Goal: Information Seeking & Learning: Learn about a topic

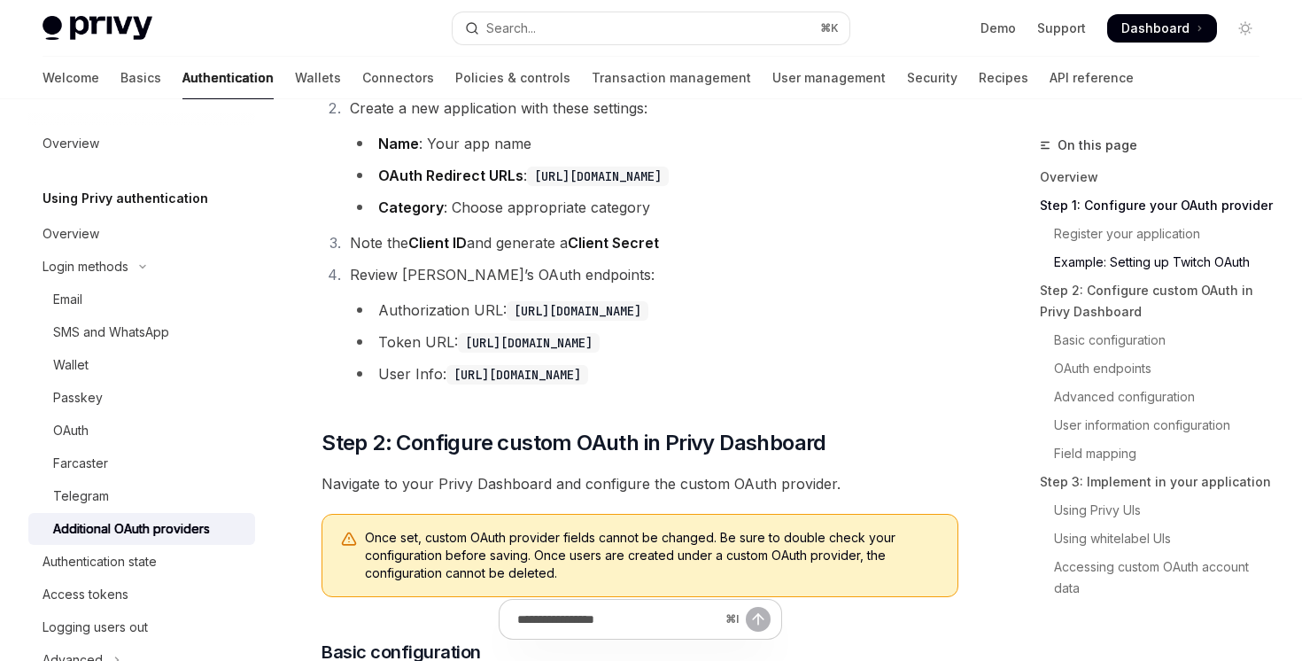
scroll to position [1195, 0]
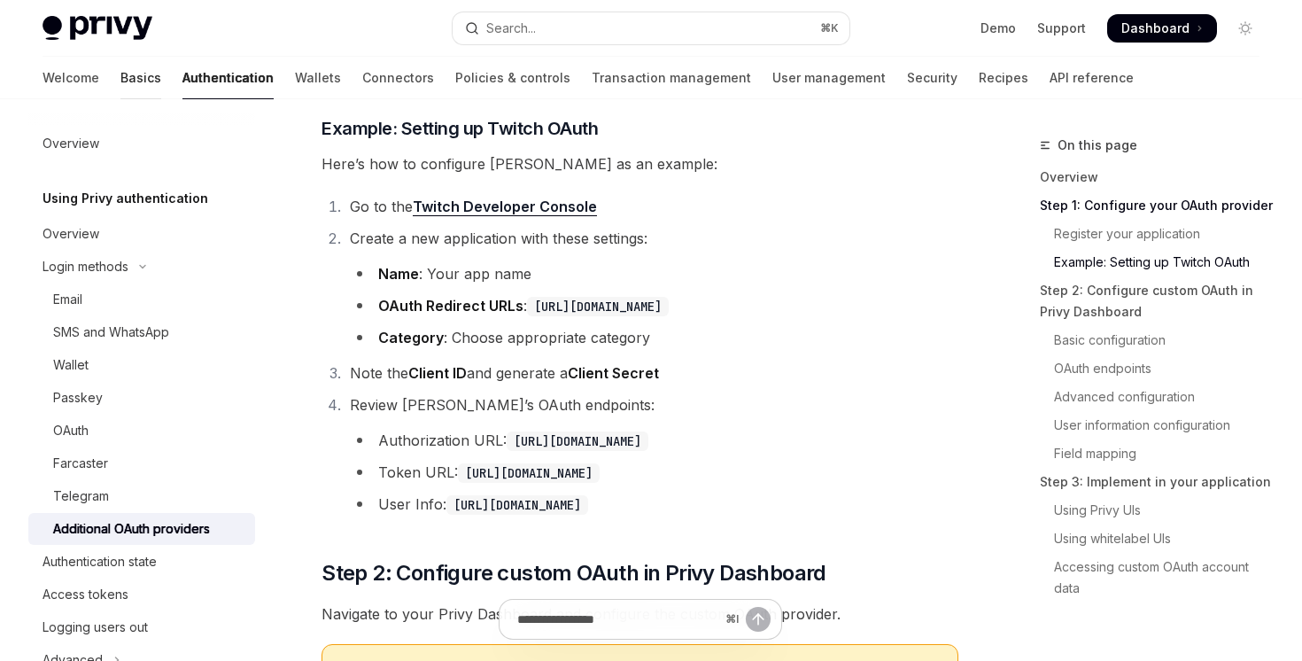
click at [120, 82] on link "Basics" at bounding box center [140, 78] width 41 height 43
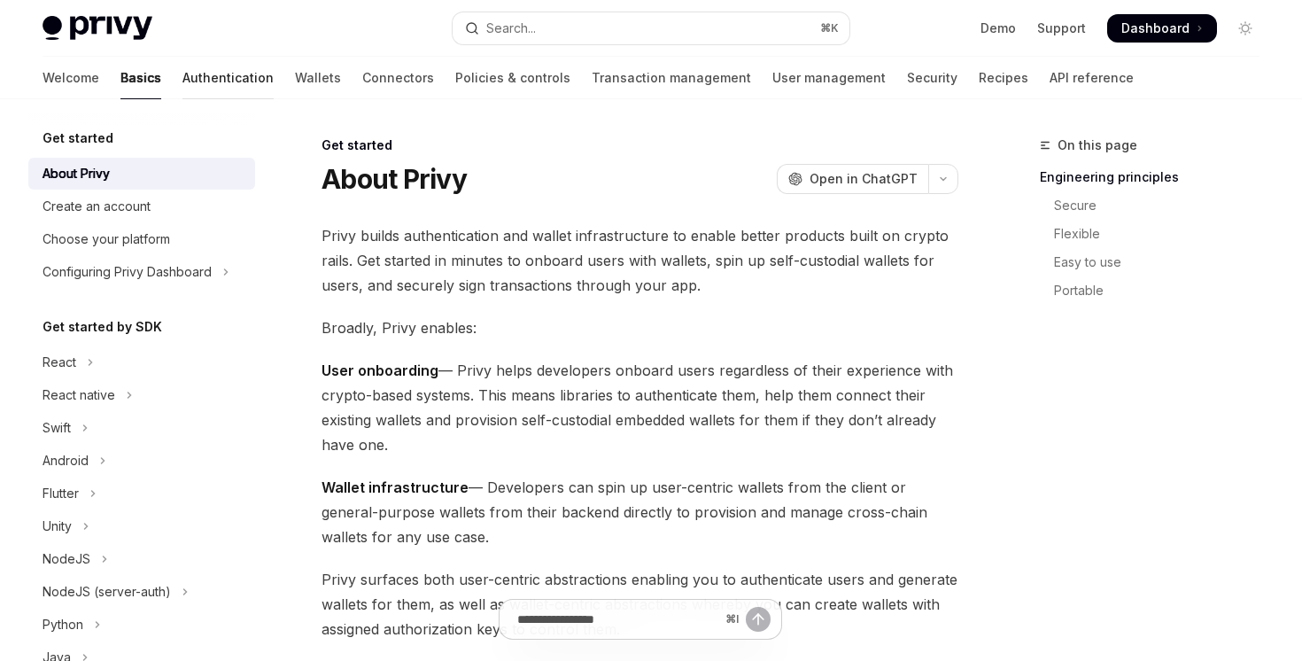
click at [182, 77] on link "Authentication" at bounding box center [227, 78] width 91 height 43
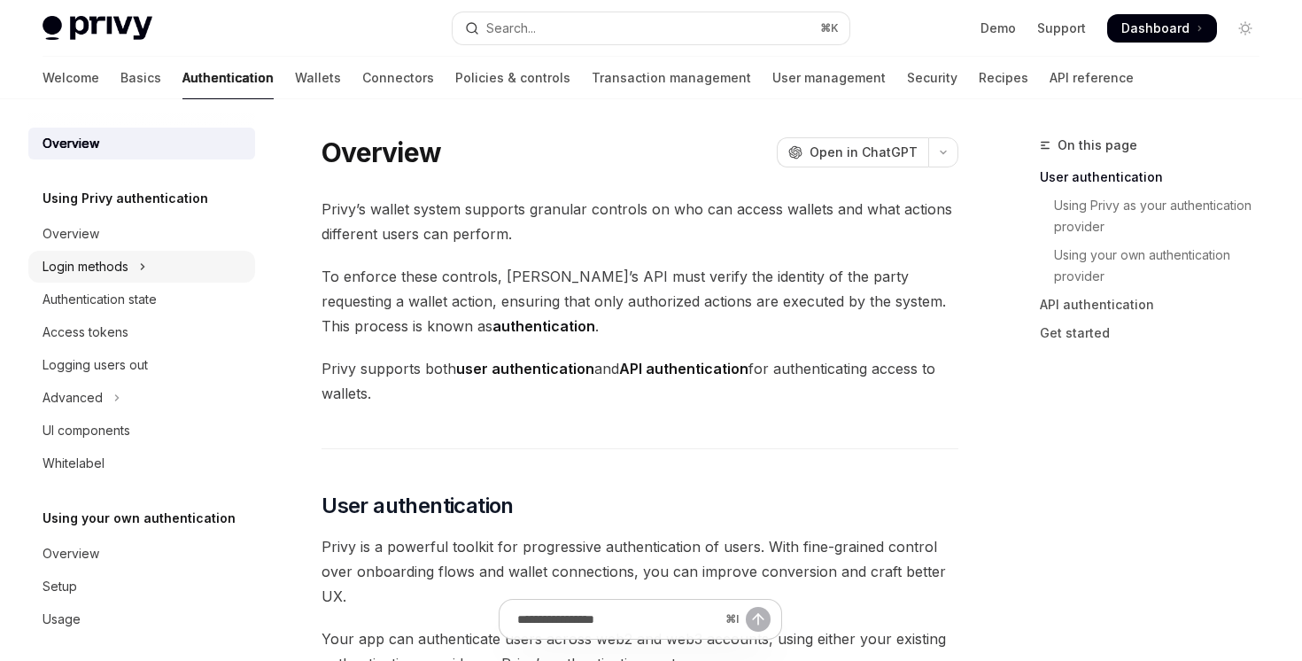
click at [148, 273] on button "Login methods" at bounding box center [141, 267] width 227 height 32
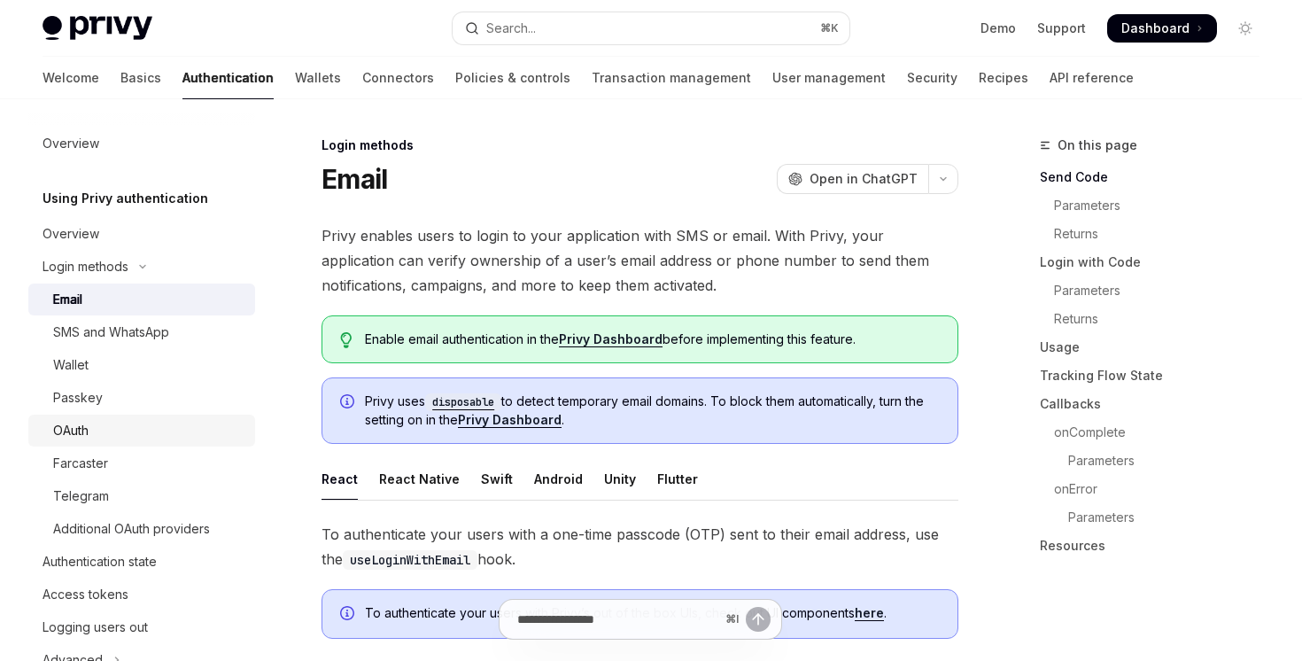
click at [132, 435] on div "OAuth" at bounding box center [148, 430] width 191 height 21
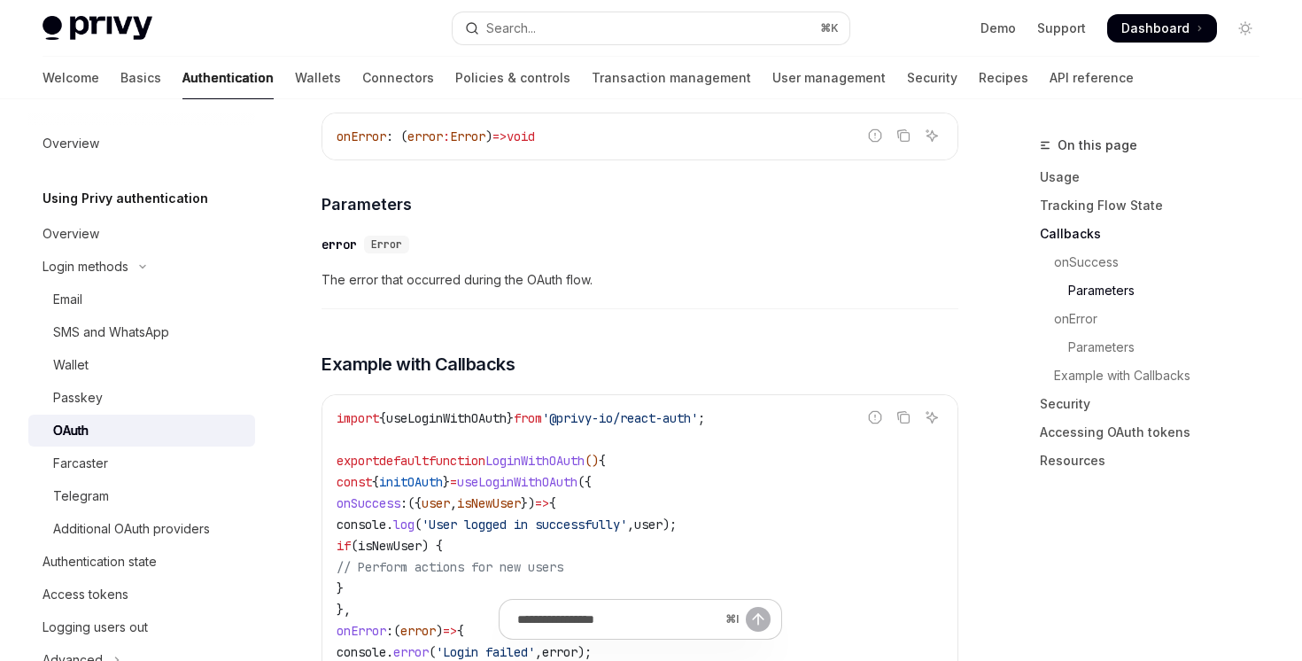
scroll to position [4040, 0]
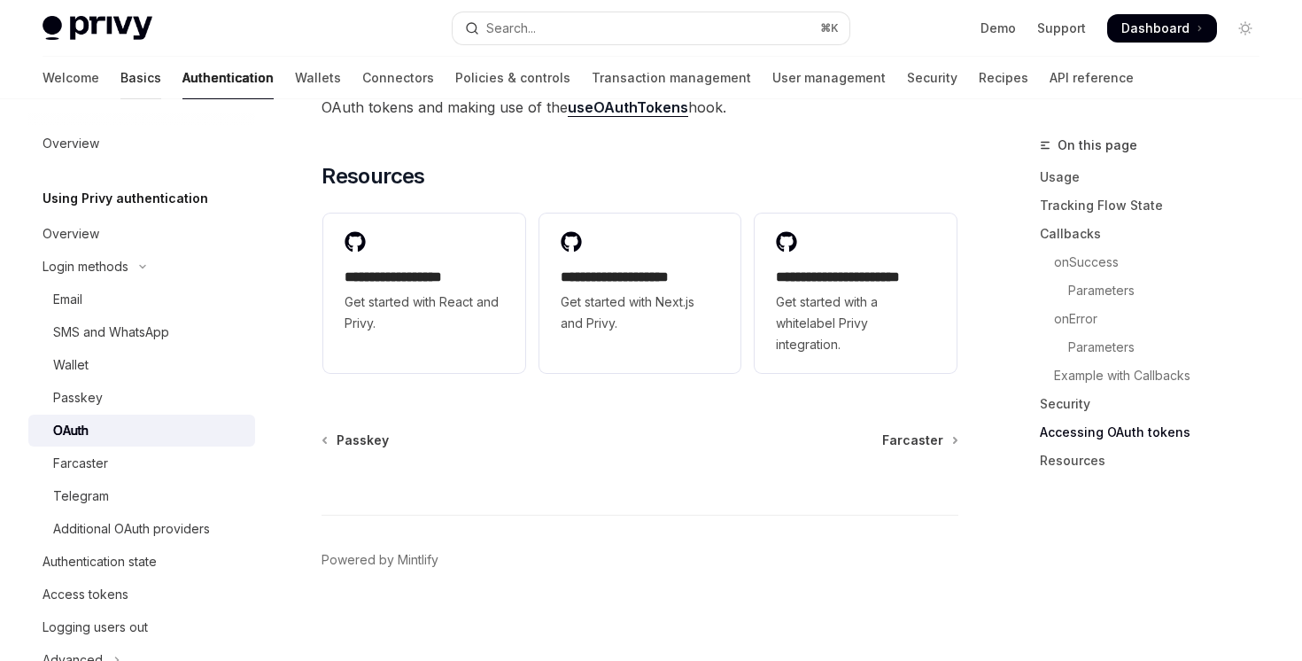
click at [120, 72] on link "Basics" at bounding box center [140, 78] width 41 height 43
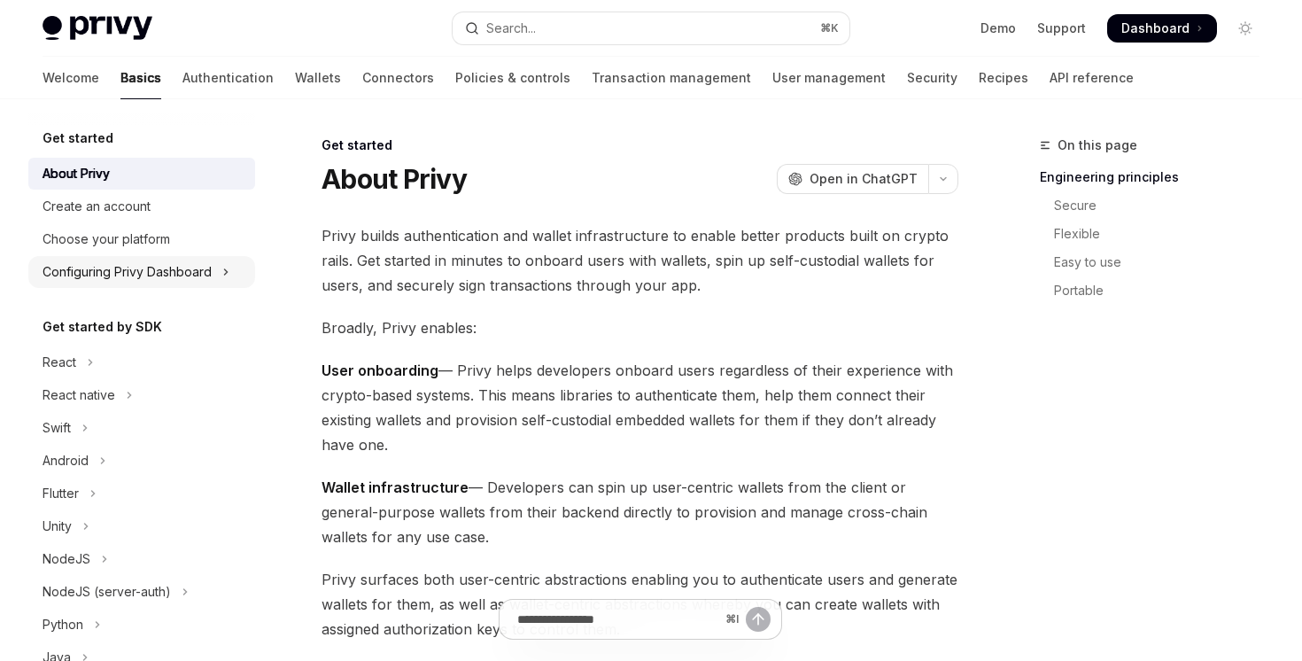
click at [178, 267] on div "Configuring Privy Dashboard" at bounding box center [127, 271] width 169 height 21
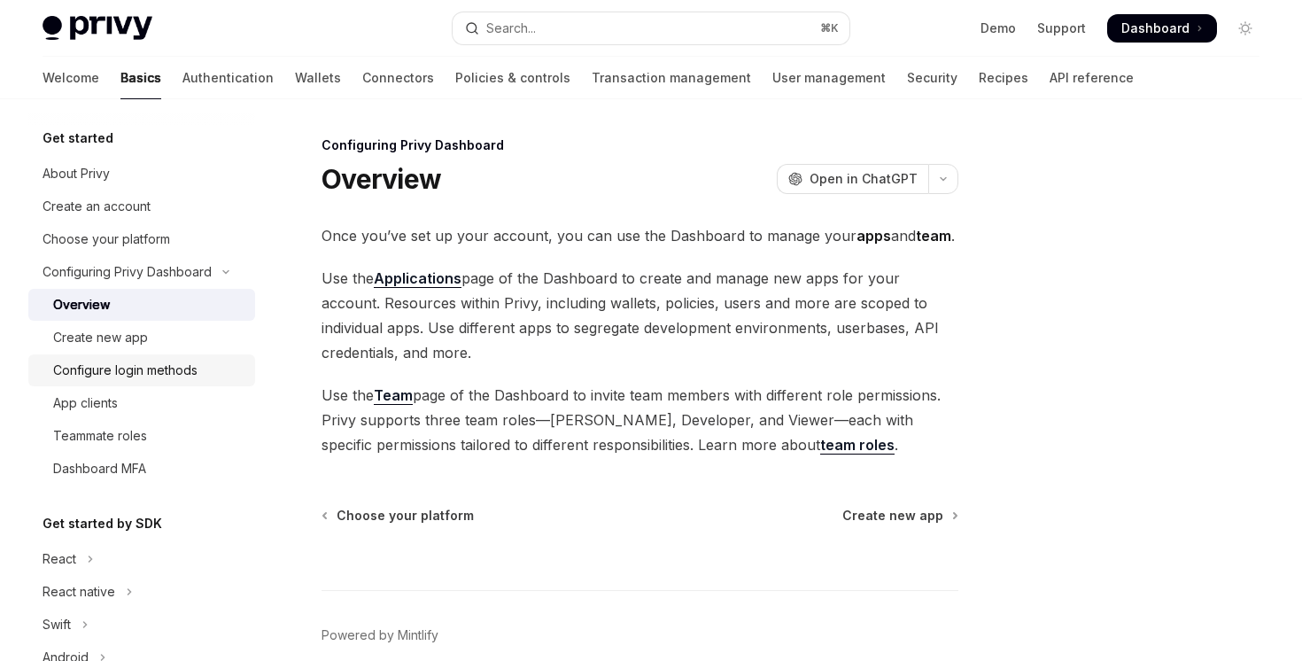
click at [178, 375] on div "Configure login methods" at bounding box center [125, 370] width 144 height 21
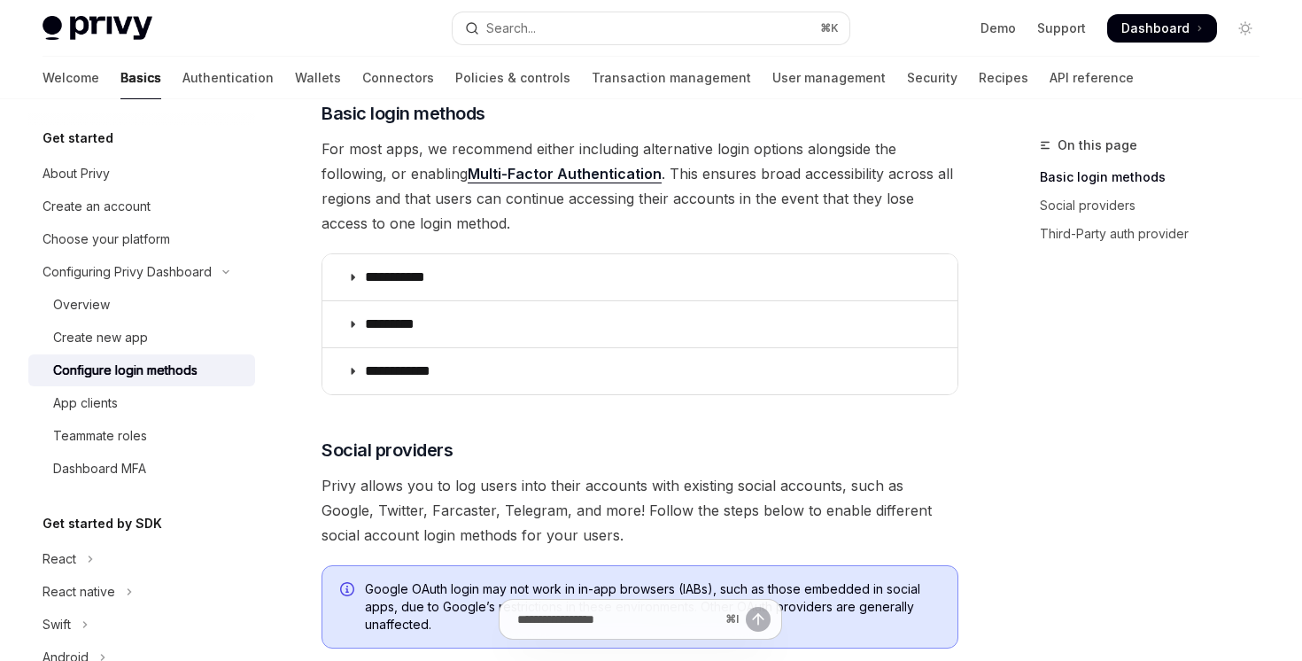
scroll to position [562, 0]
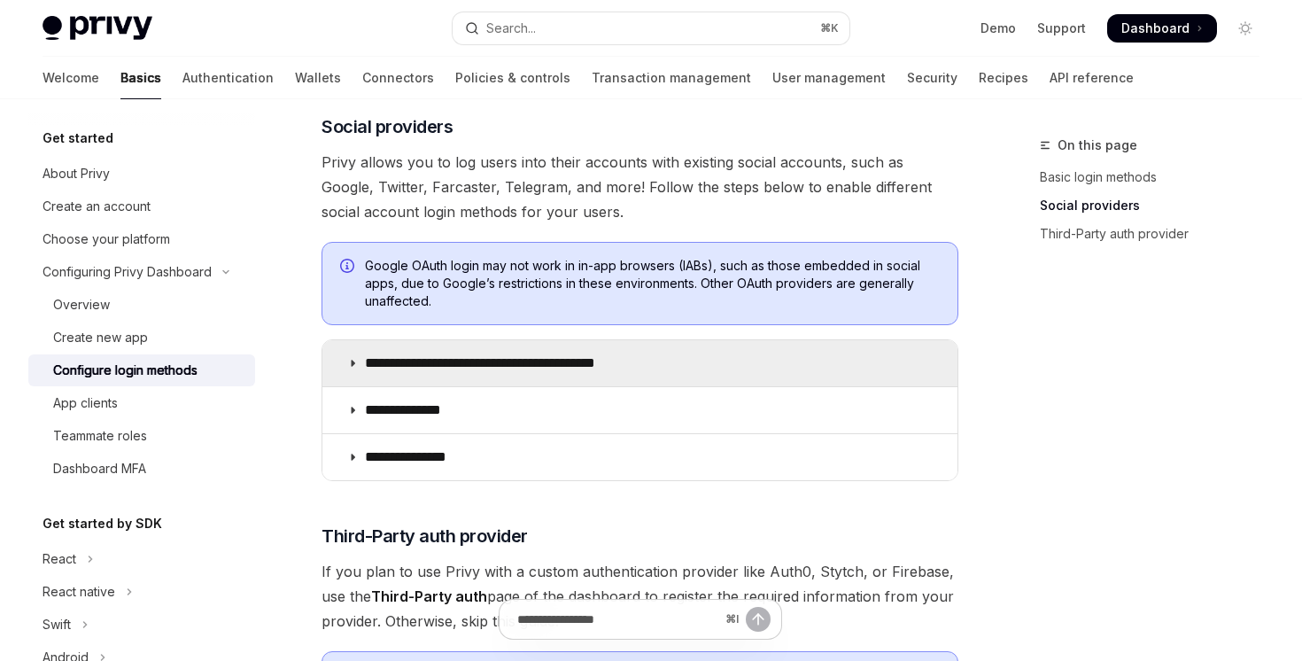
click at [453, 375] on summary "**********" at bounding box center [639, 363] width 635 height 46
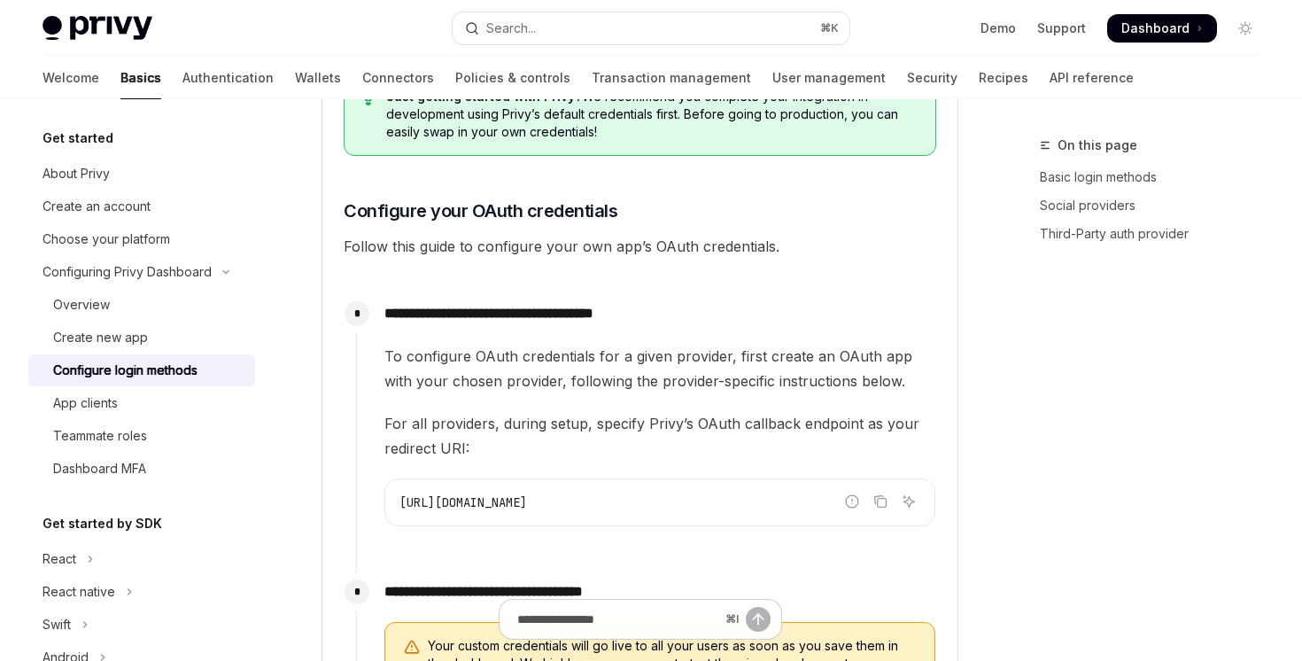
scroll to position [1306, 0]
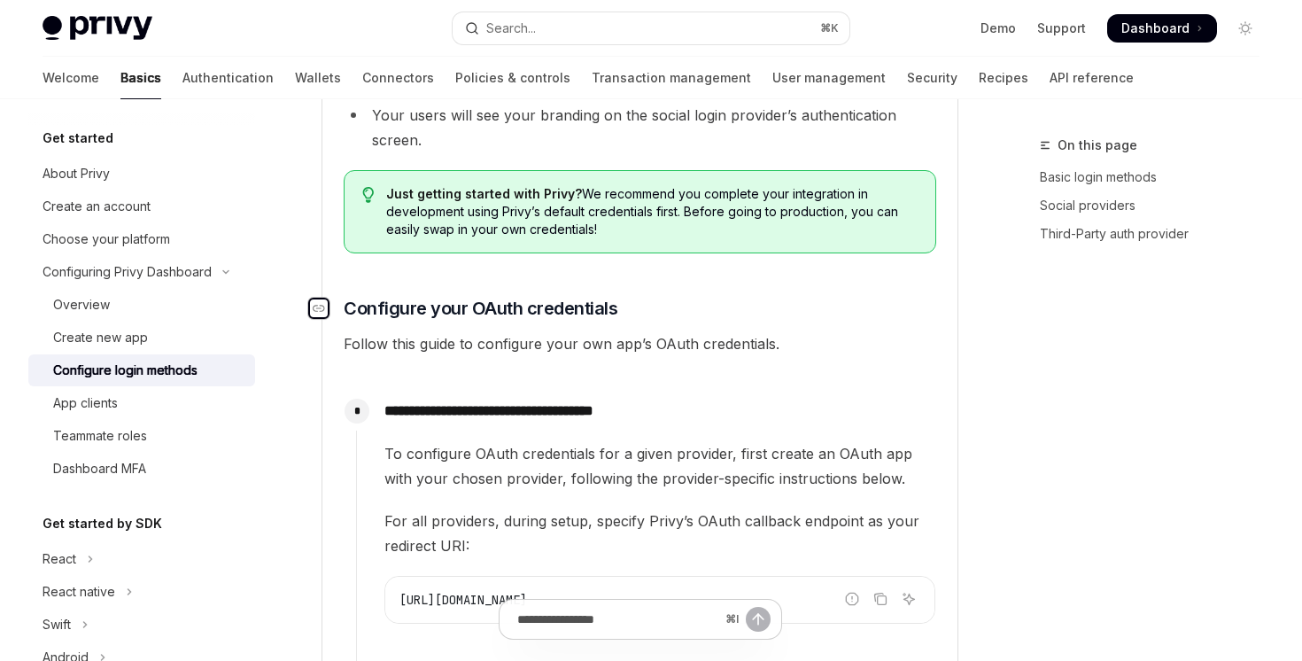
click at [321, 307] on icon "Navigate to header" at bounding box center [319, 308] width 12 height 7
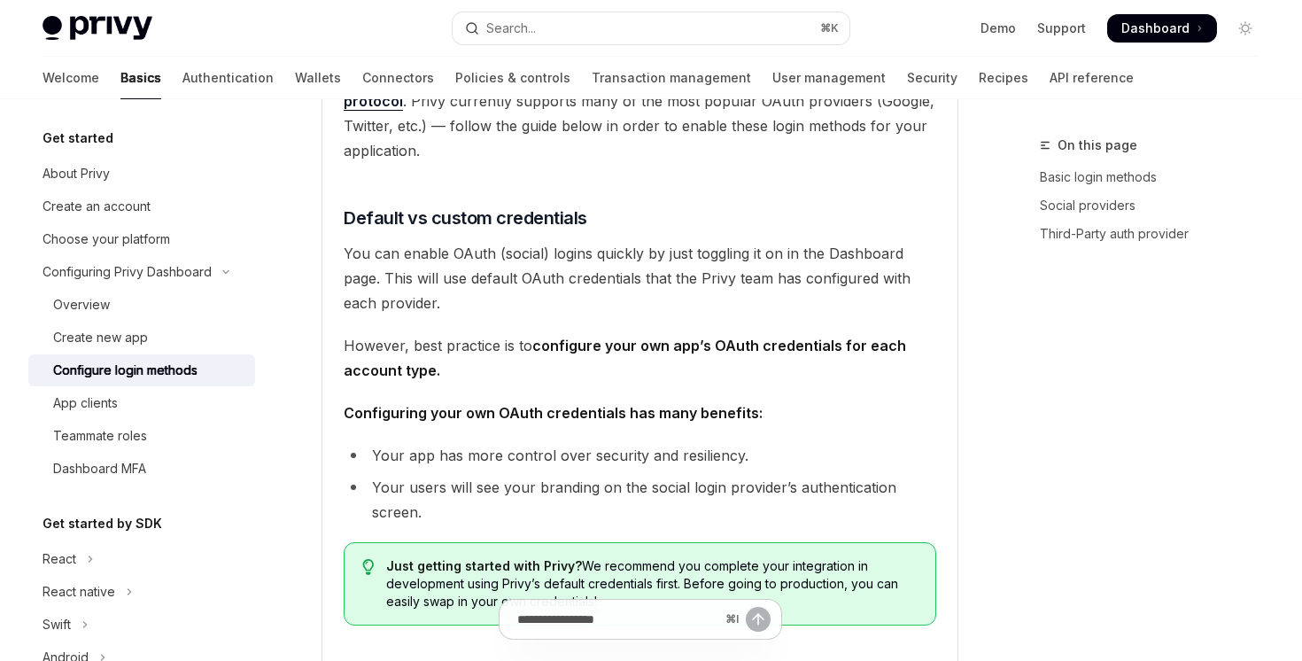
scroll to position [939, 0]
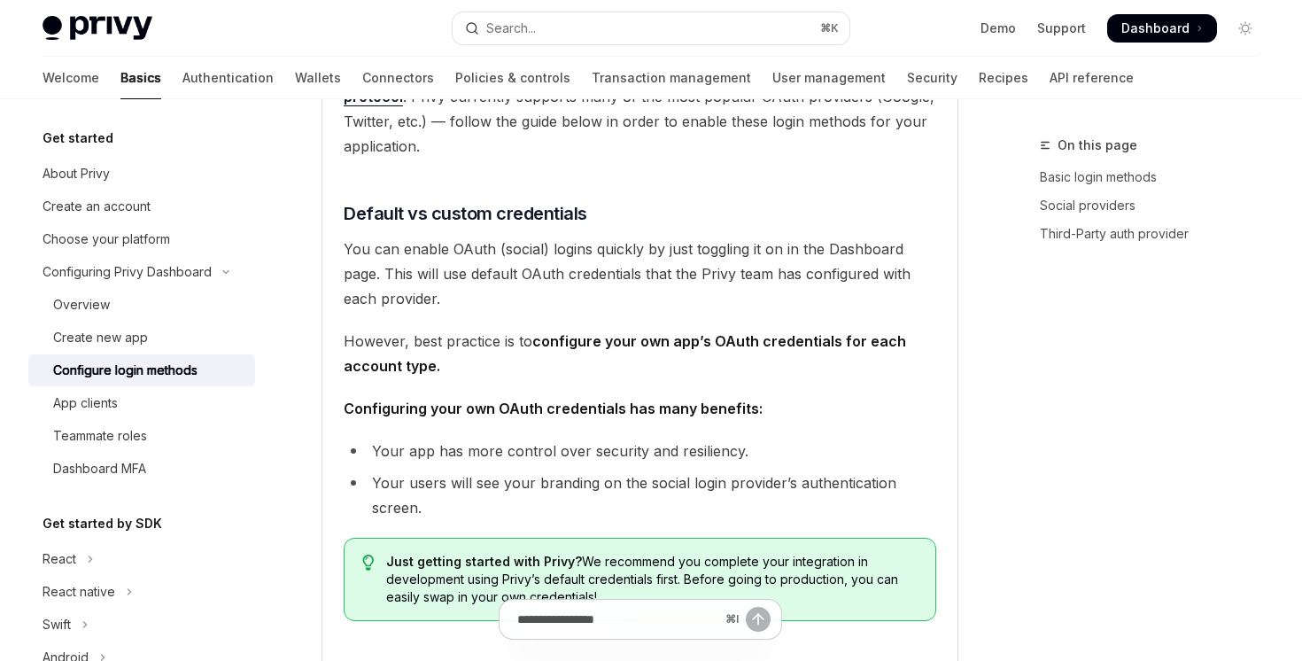
click at [182, 382] on link "Configure login methods" at bounding box center [141, 370] width 227 height 32
type textarea "*"
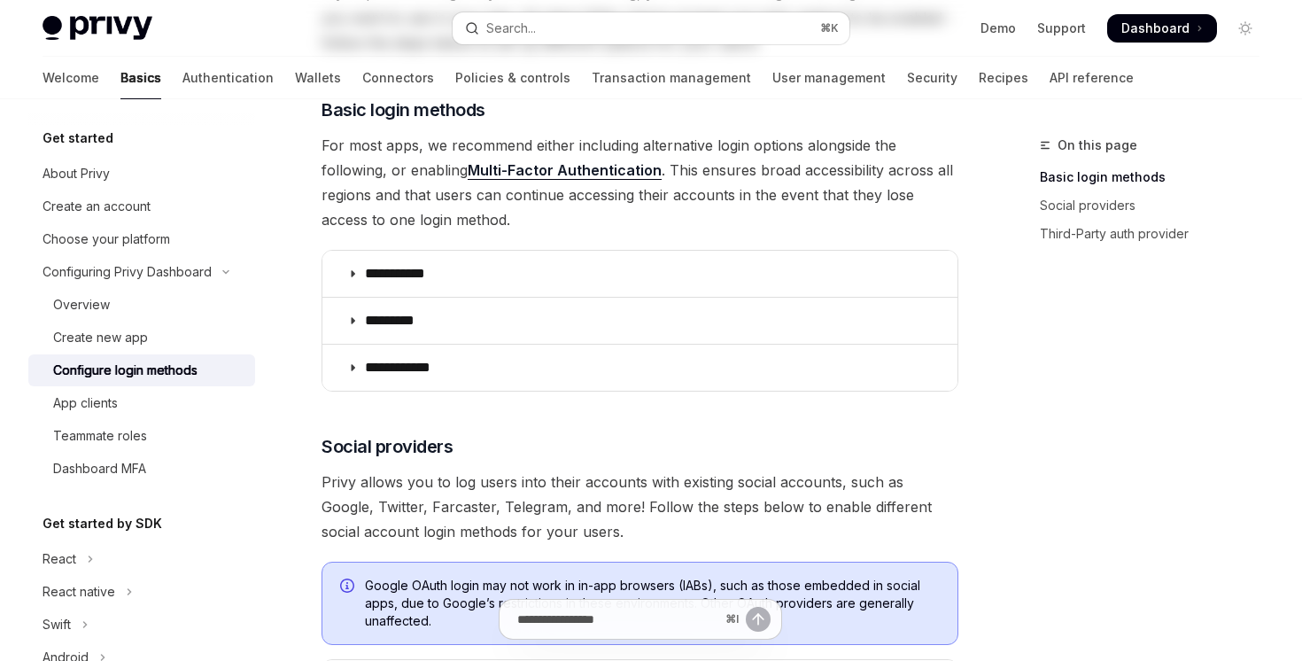
scroll to position [723, 0]
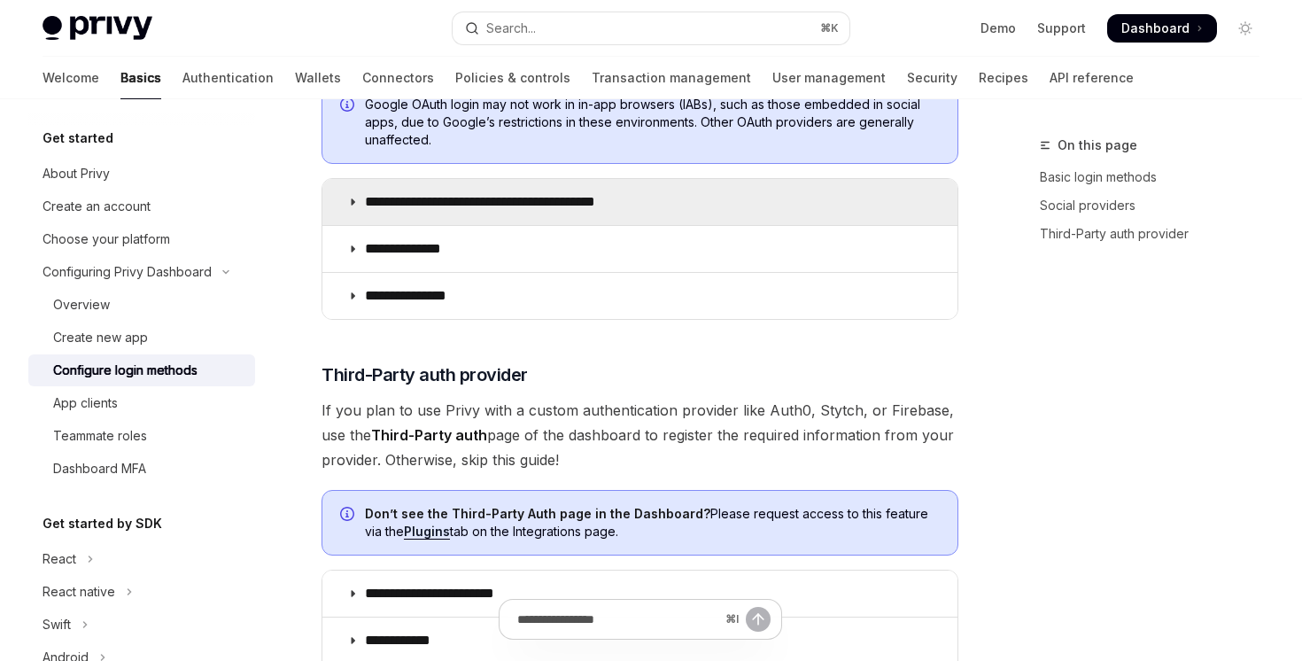
click at [440, 209] on p "**********" at bounding box center [511, 202] width 292 height 18
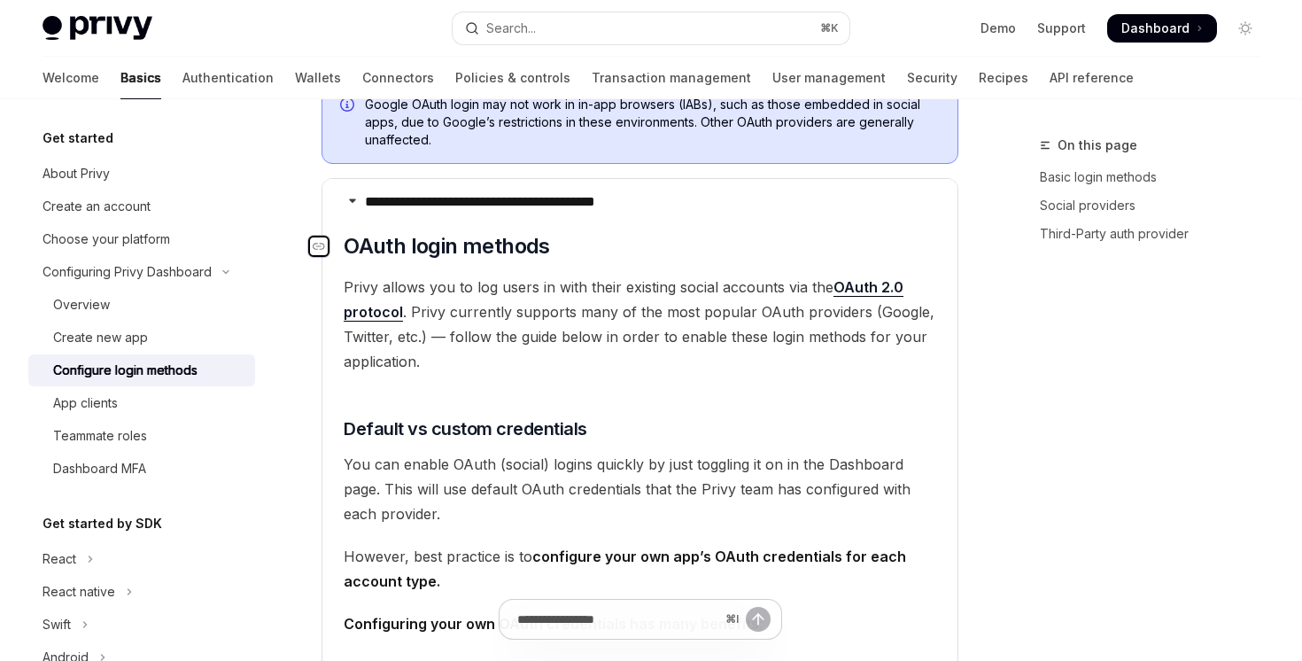
click at [324, 247] on icon "Navigate to header" at bounding box center [319, 246] width 12 height 11
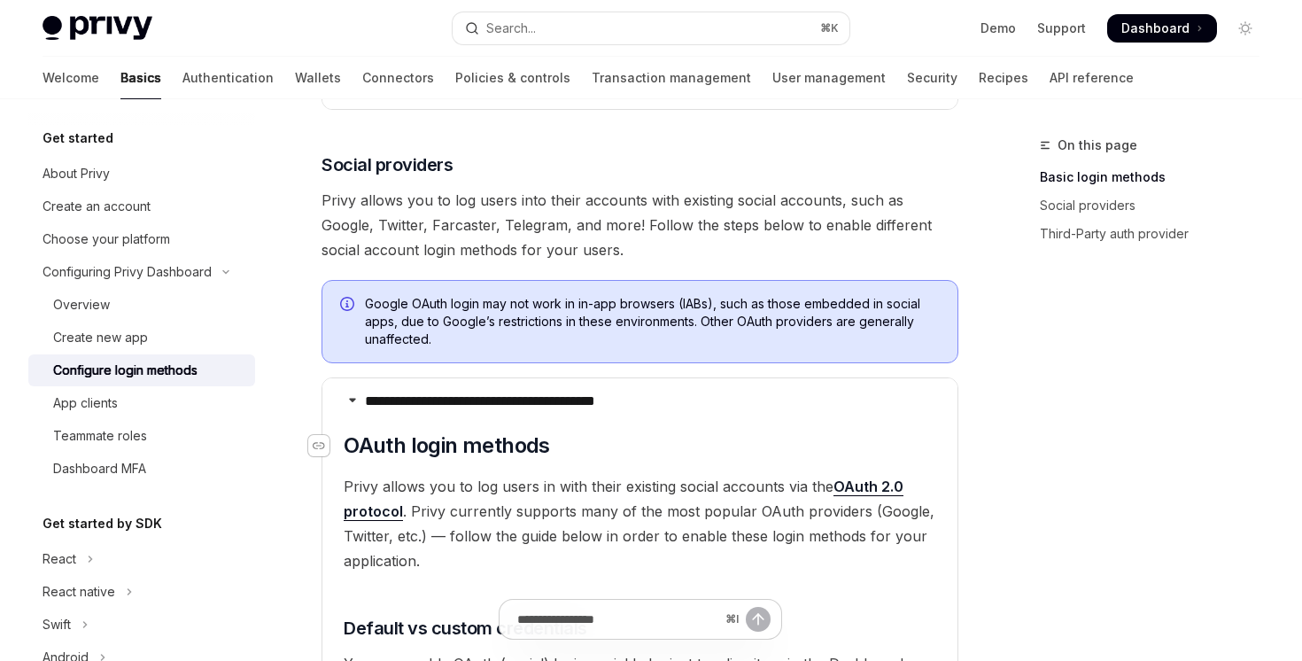
scroll to position [483, 0]
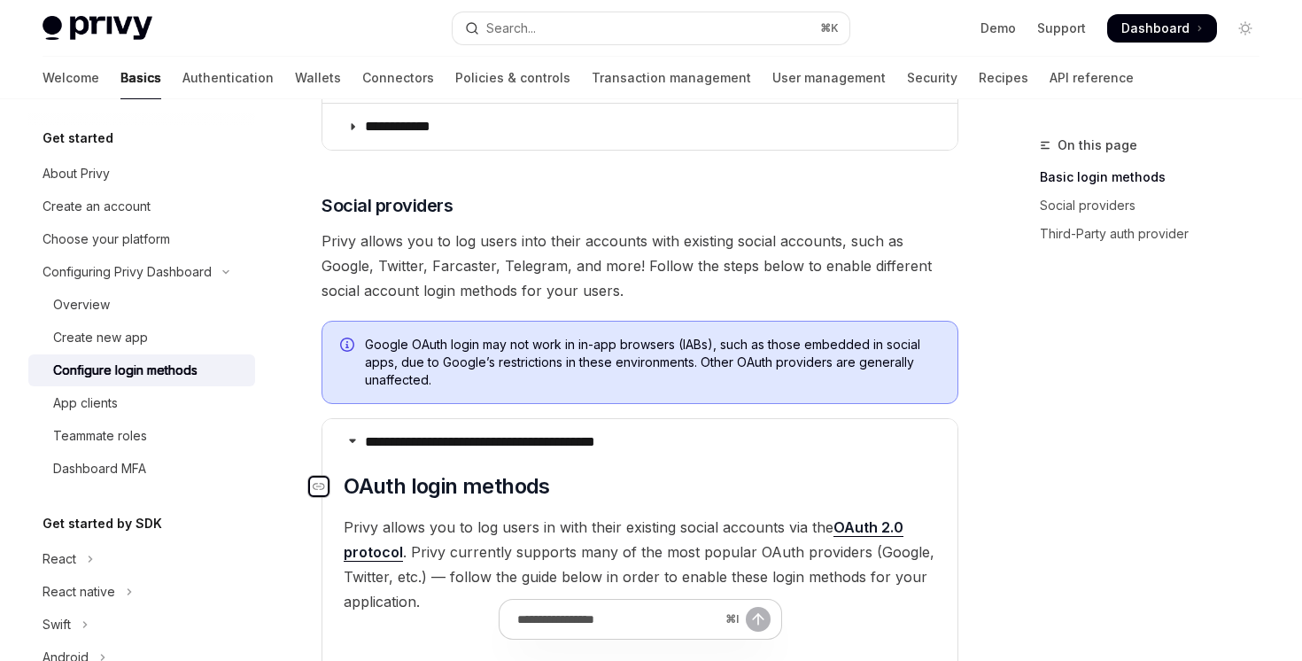
click at [320, 489] on icon "Navigate to header" at bounding box center [319, 486] width 12 height 7
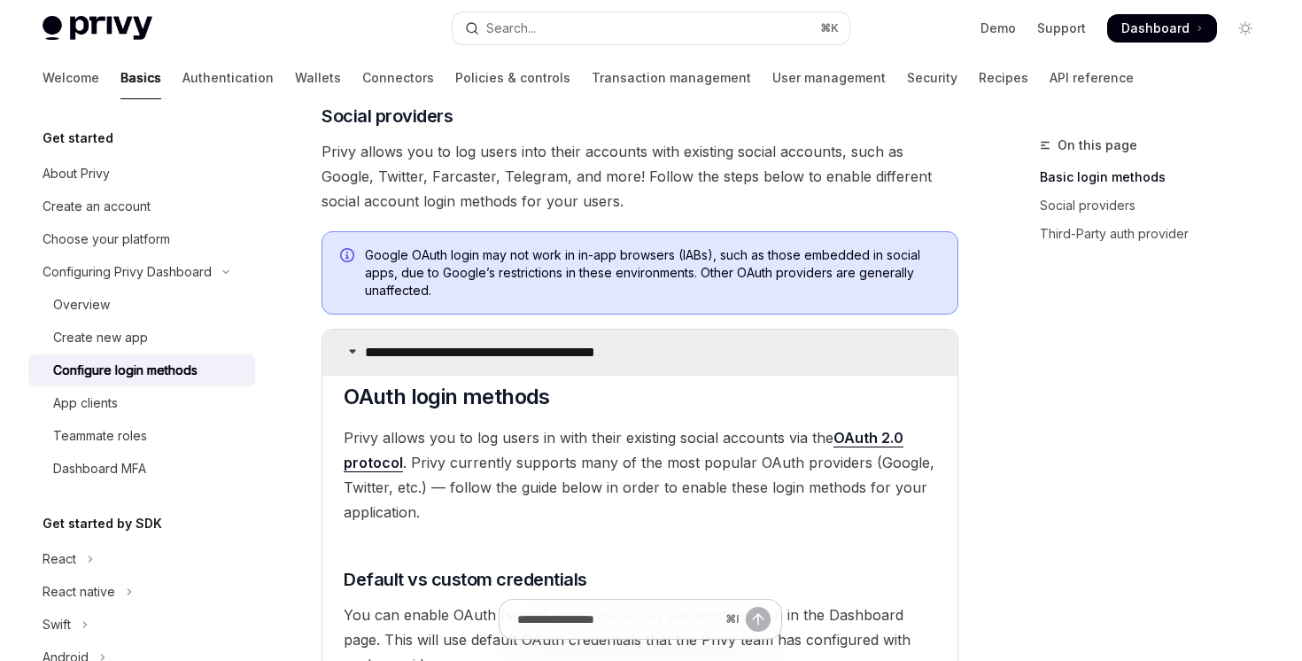
scroll to position [497, 0]
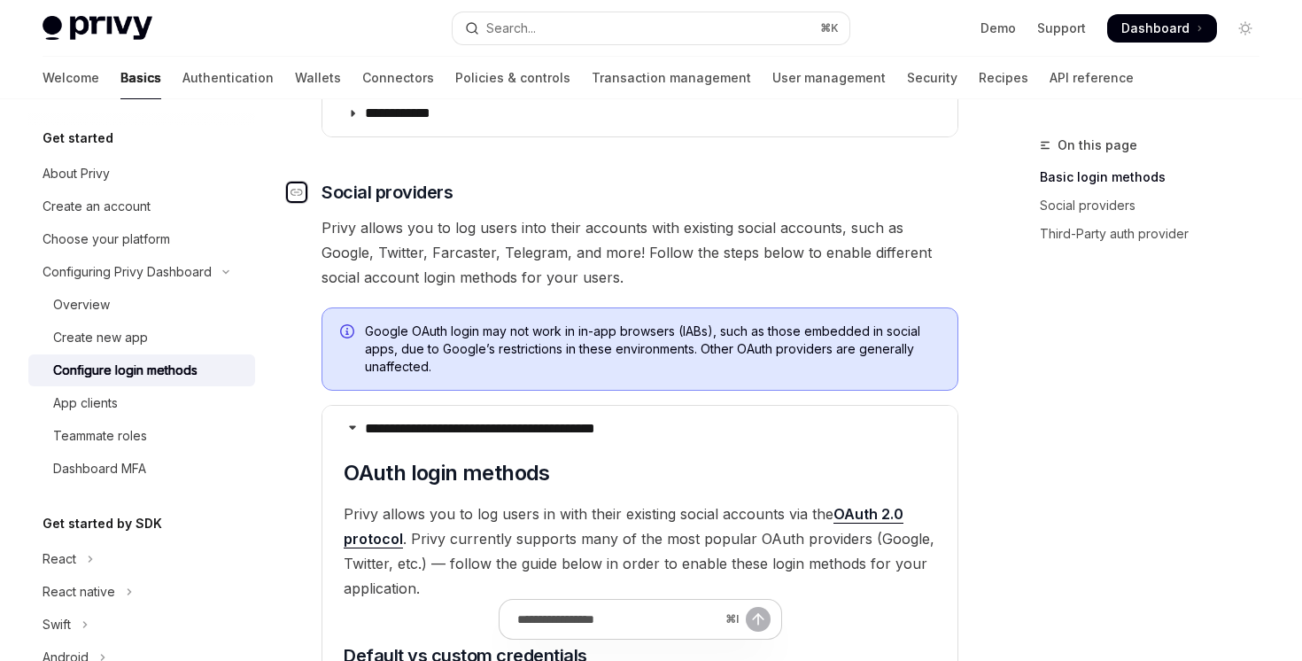
click at [304, 195] on div "Navigate to header" at bounding box center [296, 192] width 21 height 21
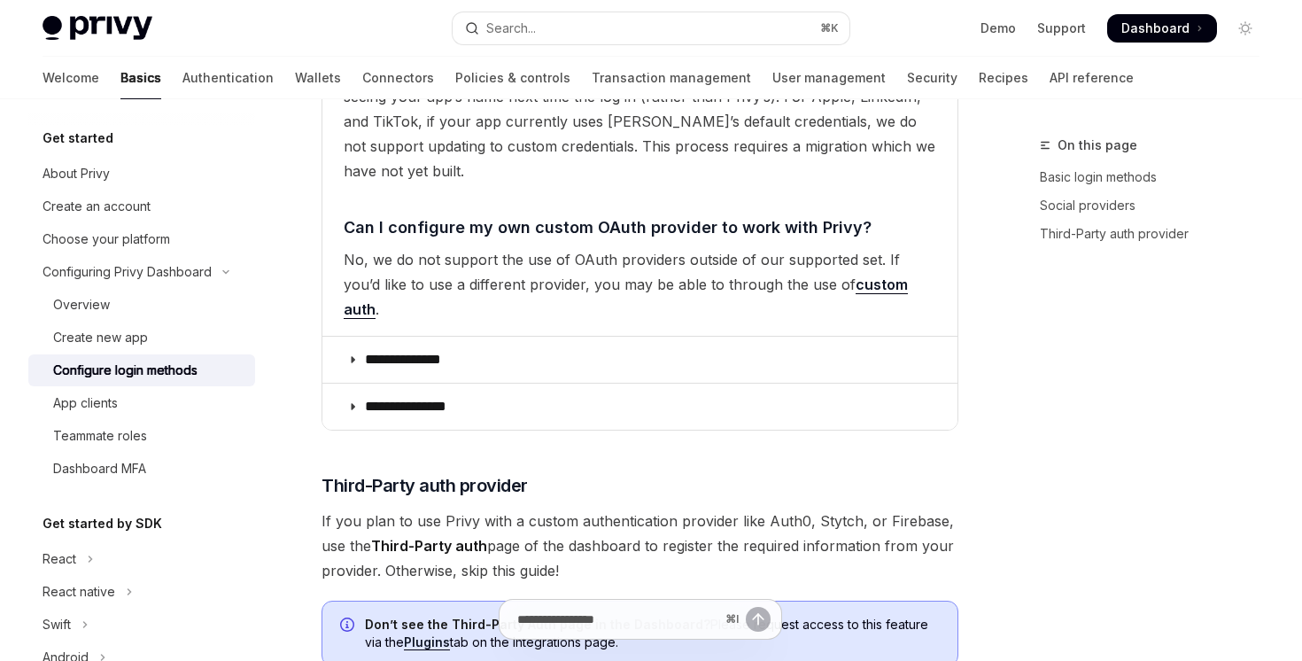
scroll to position [3901, 0]
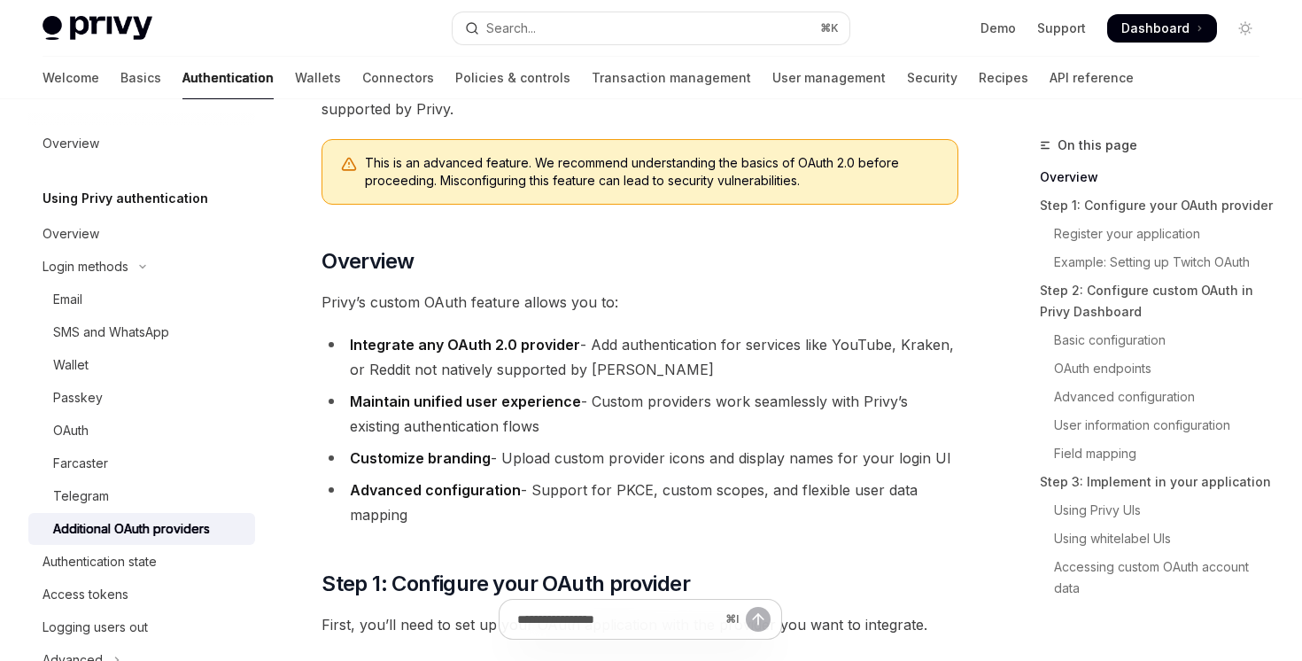
scroll to position [155, 0]
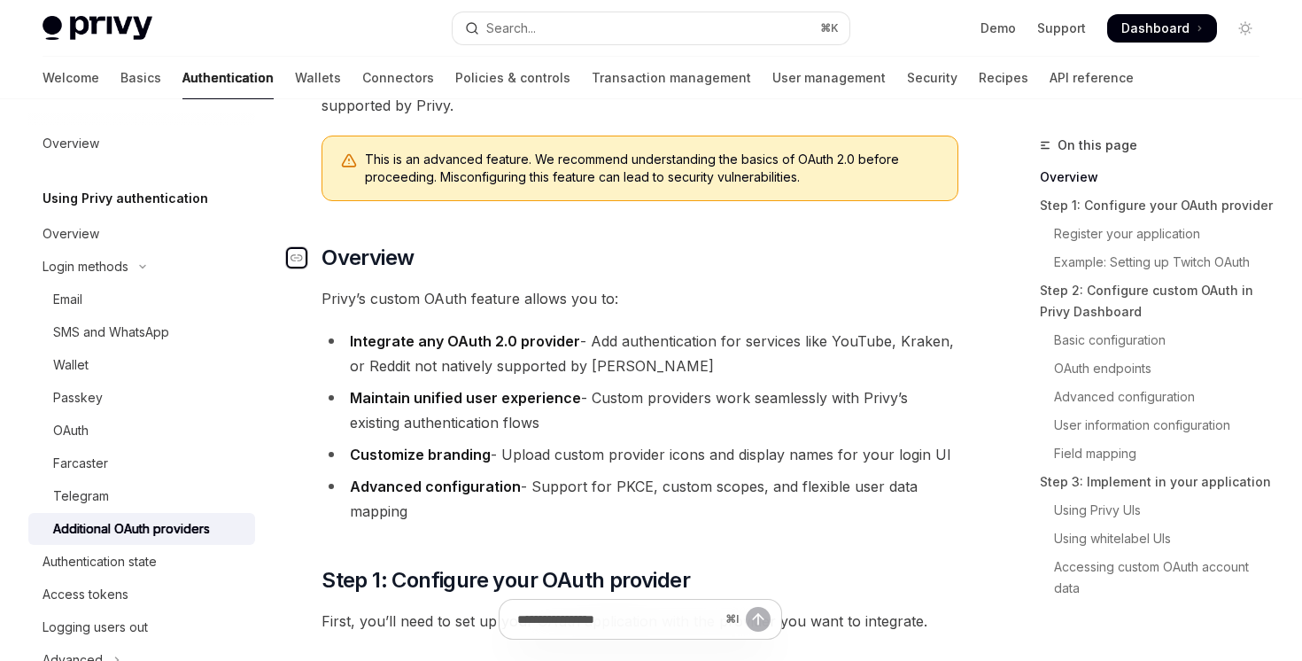
click at [302, 254] on icon "Navigate to header" at bounding box center [296, 257] width 12 height 11
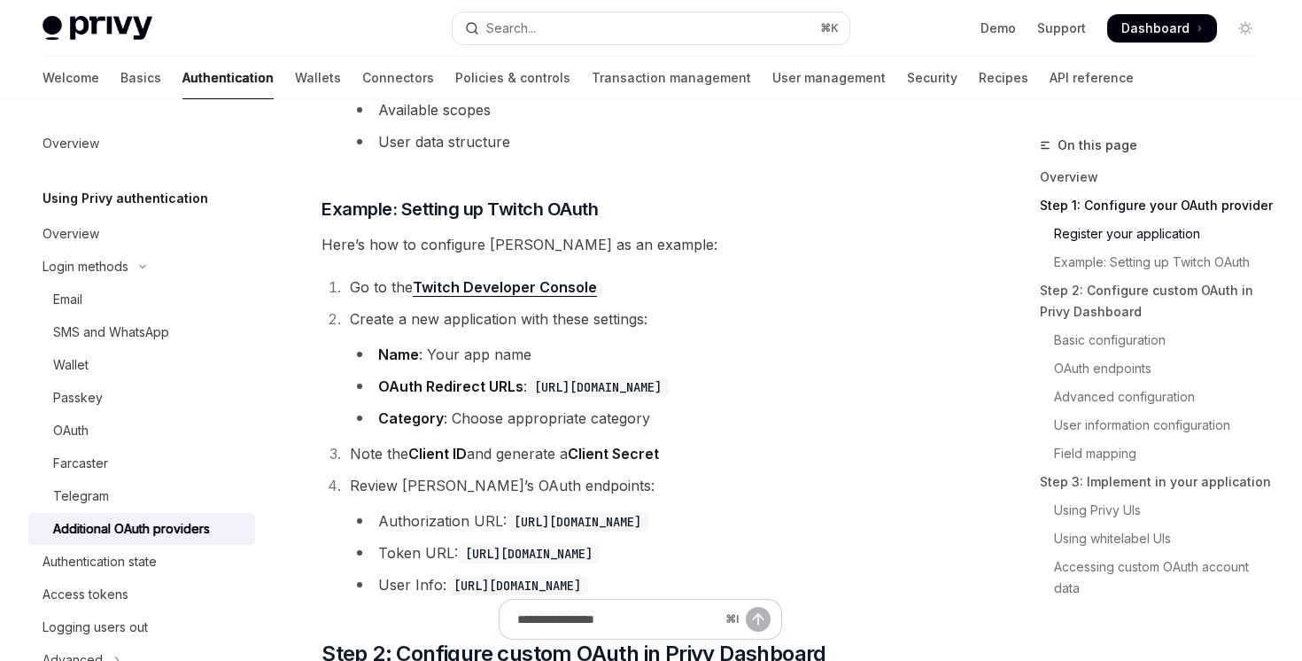
scroll to position [1055, 0]
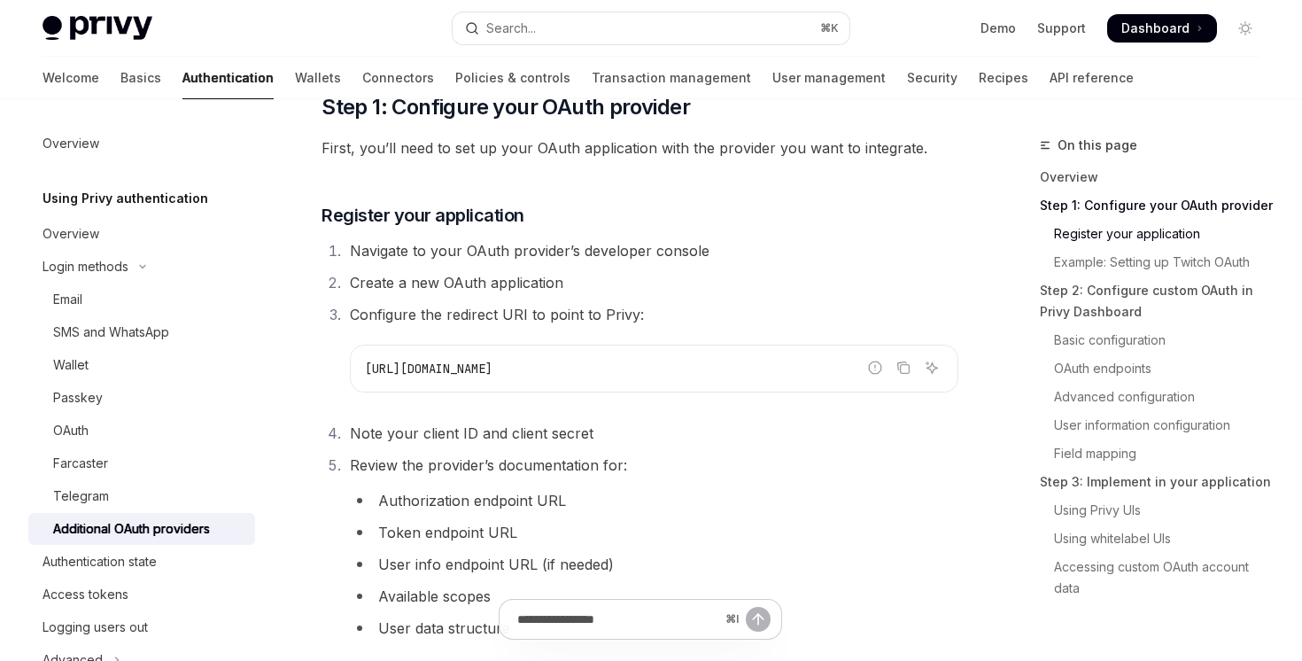
scroll to position [475, 0]
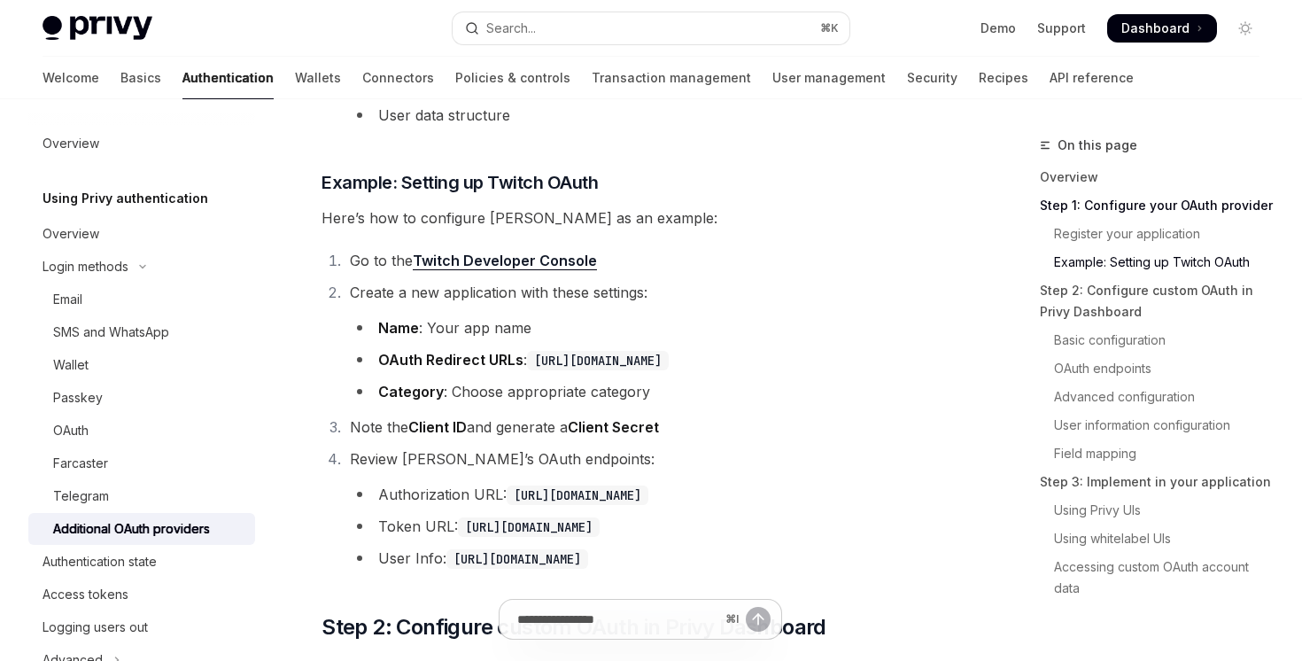
scroll to position [1208, 0]
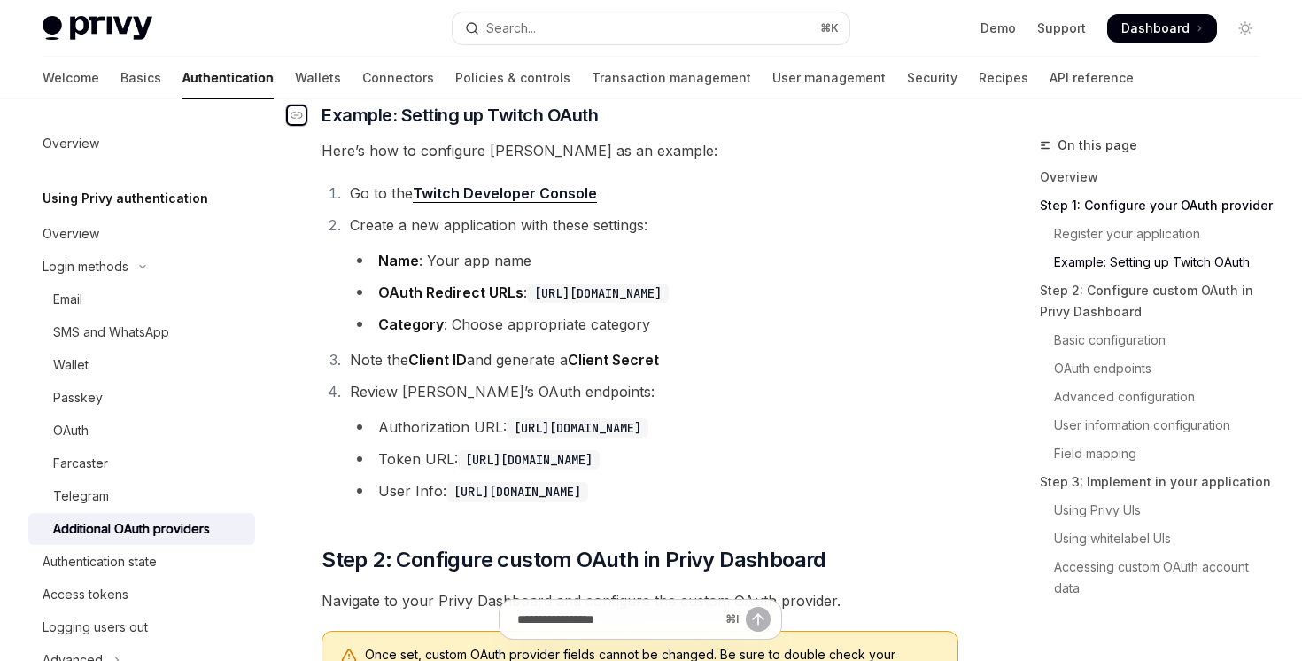
click at [304, 115] on div "Navigate to header" at bounding box center [296, 114] width 21 height 21
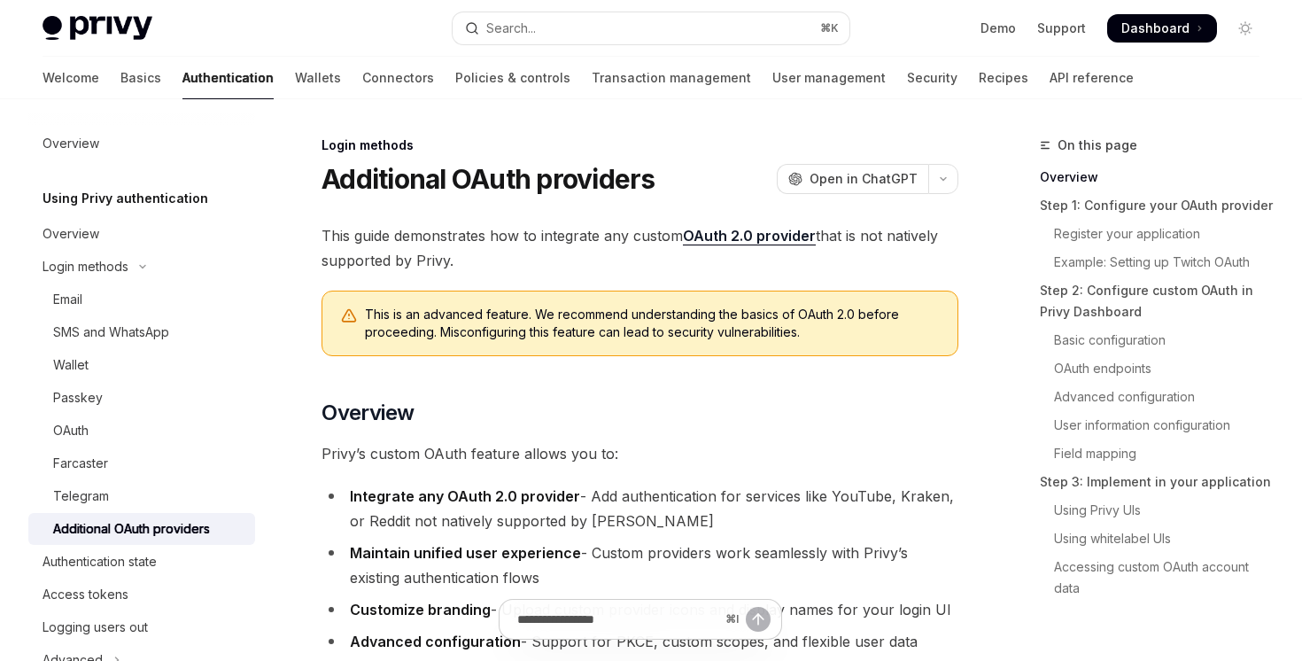
click at [183, 534] on div "Additional OAuth providers" at bounding box center [131, 528] width 157 height 21
type textarea "*"
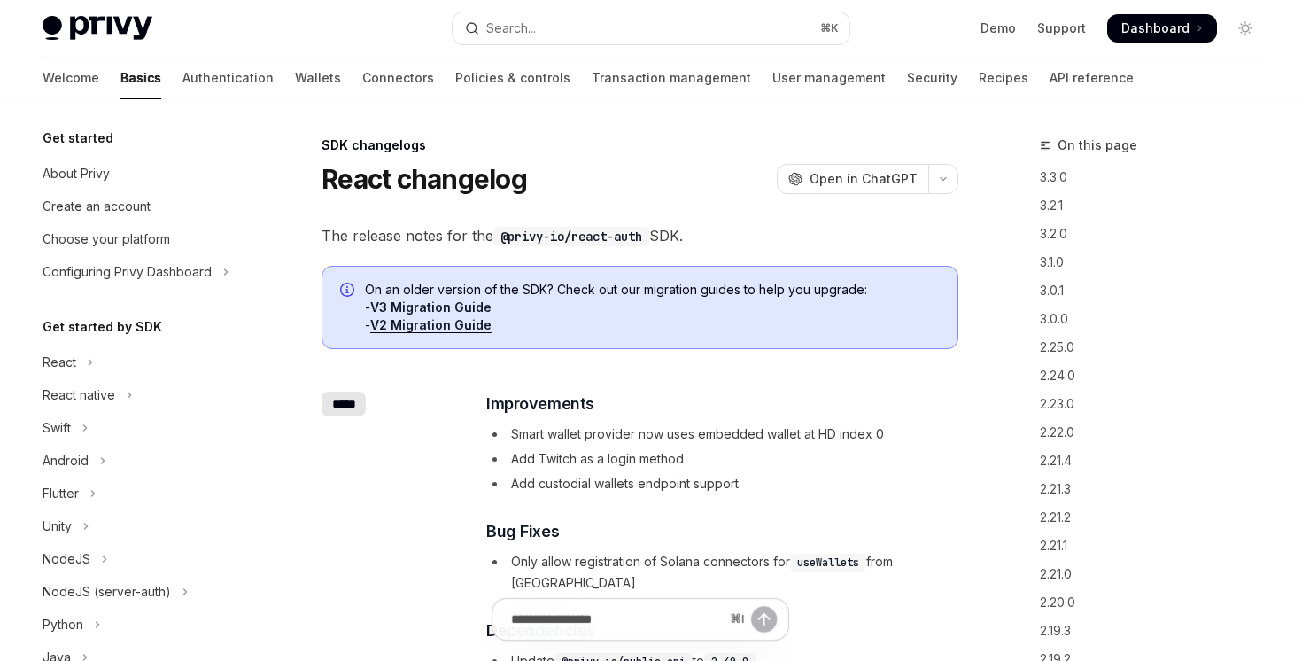
scroll to position [360, 0]
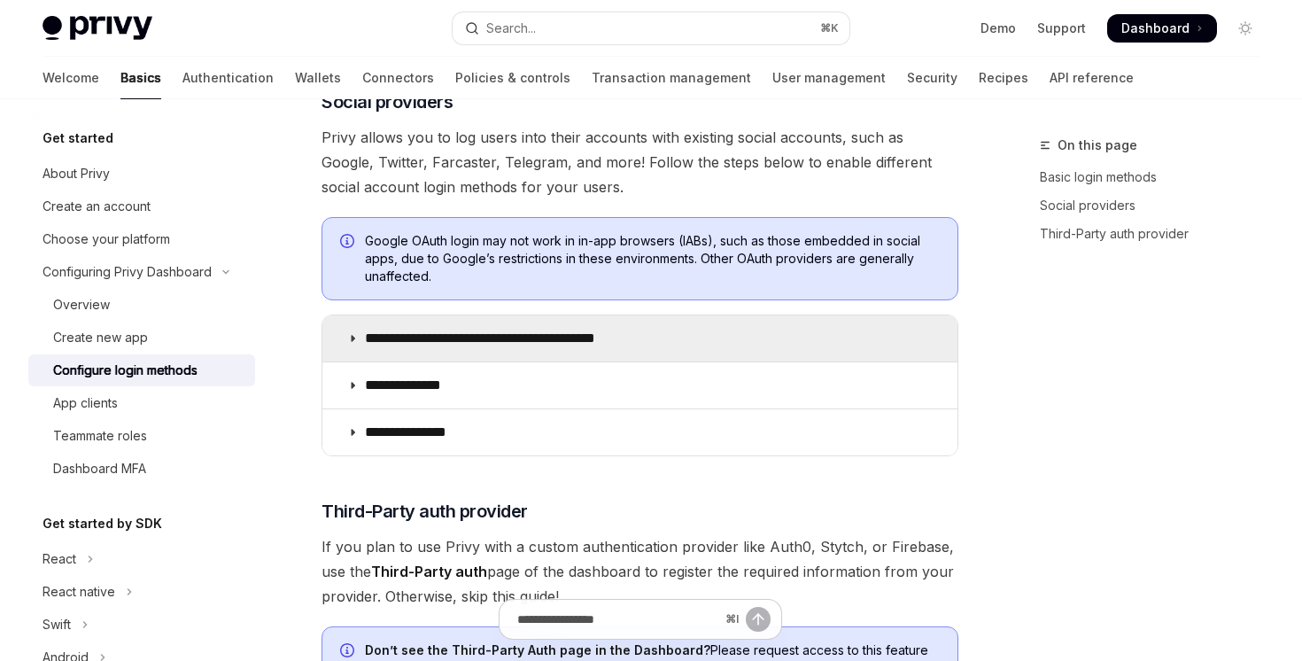
click at [607, 337] on p "**********" at bounding box center [511, 338] width 292 height 18
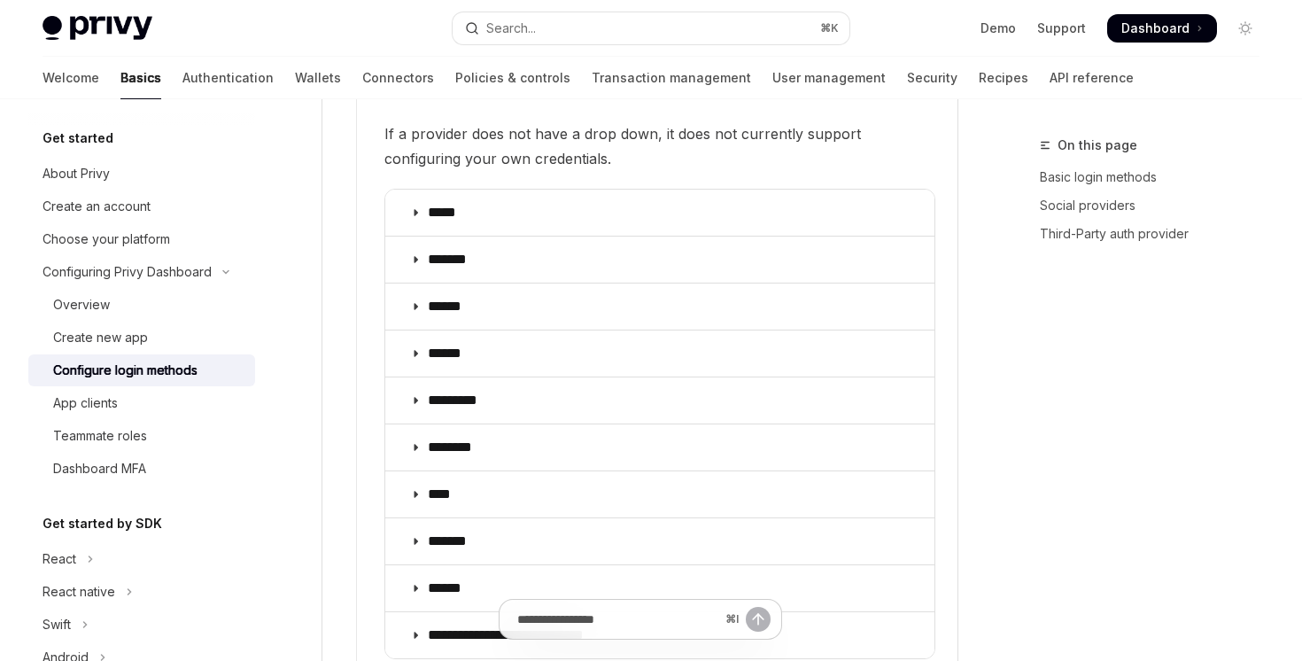
scroll to position [2405, 0]
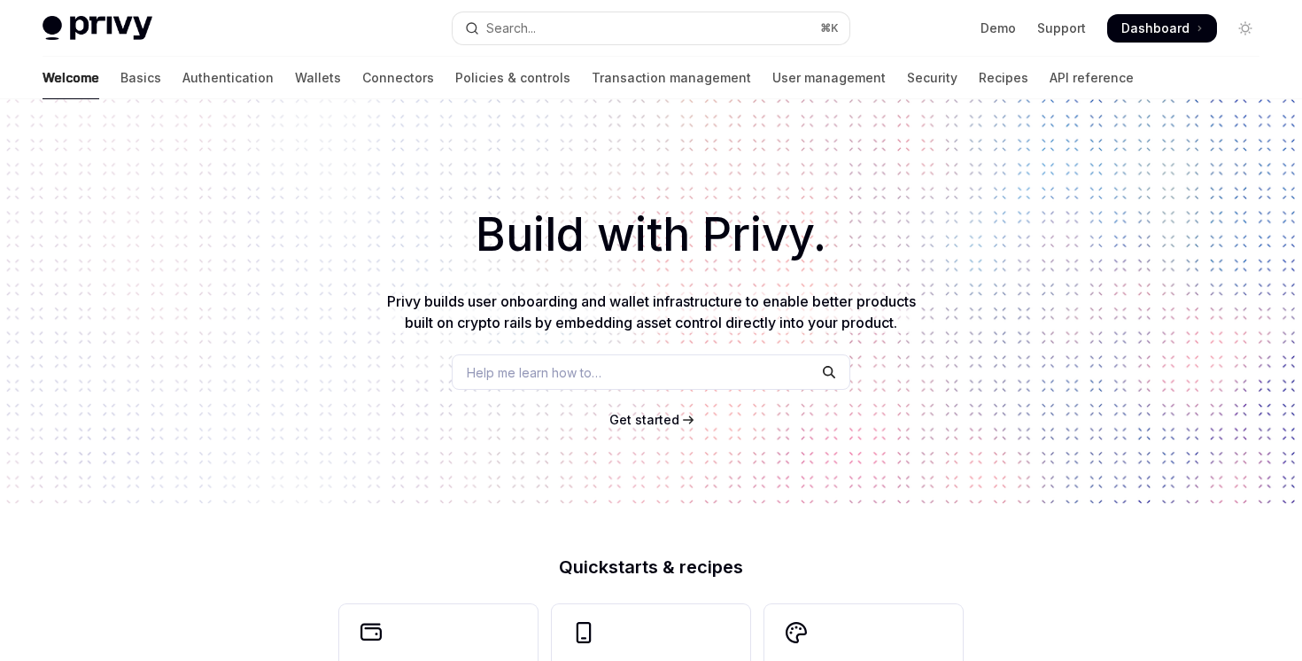
click at [120, 78] on link "Basics" at bounding box center [140, 78] width 41 height 43
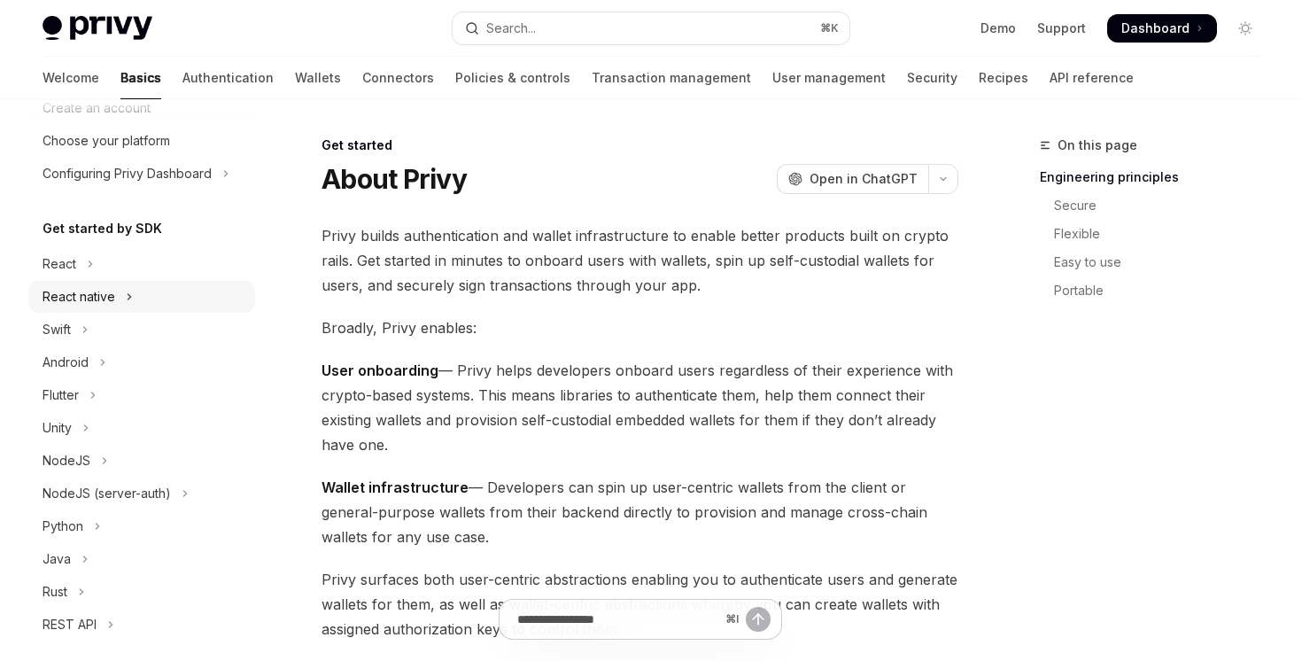
scroll to position [112, 0]
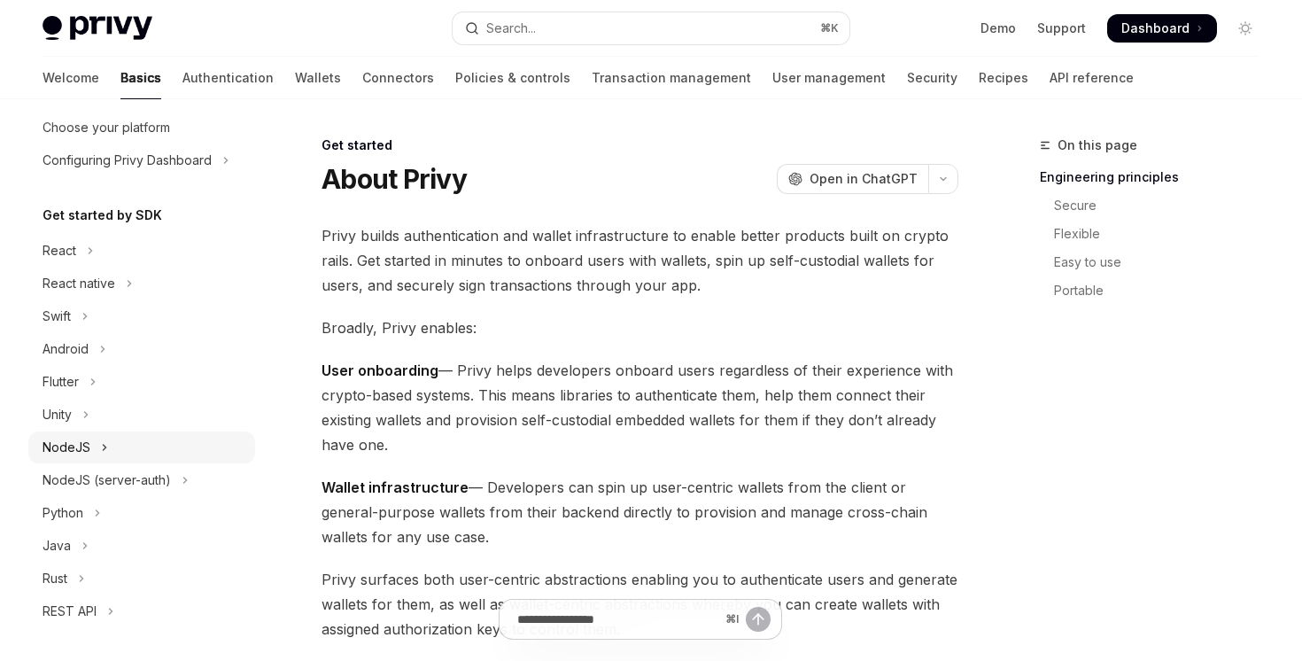
click at [144, 455] on button "NodeJS" at bounding box center [141, 447] width 227 height 32
type textarea "*"
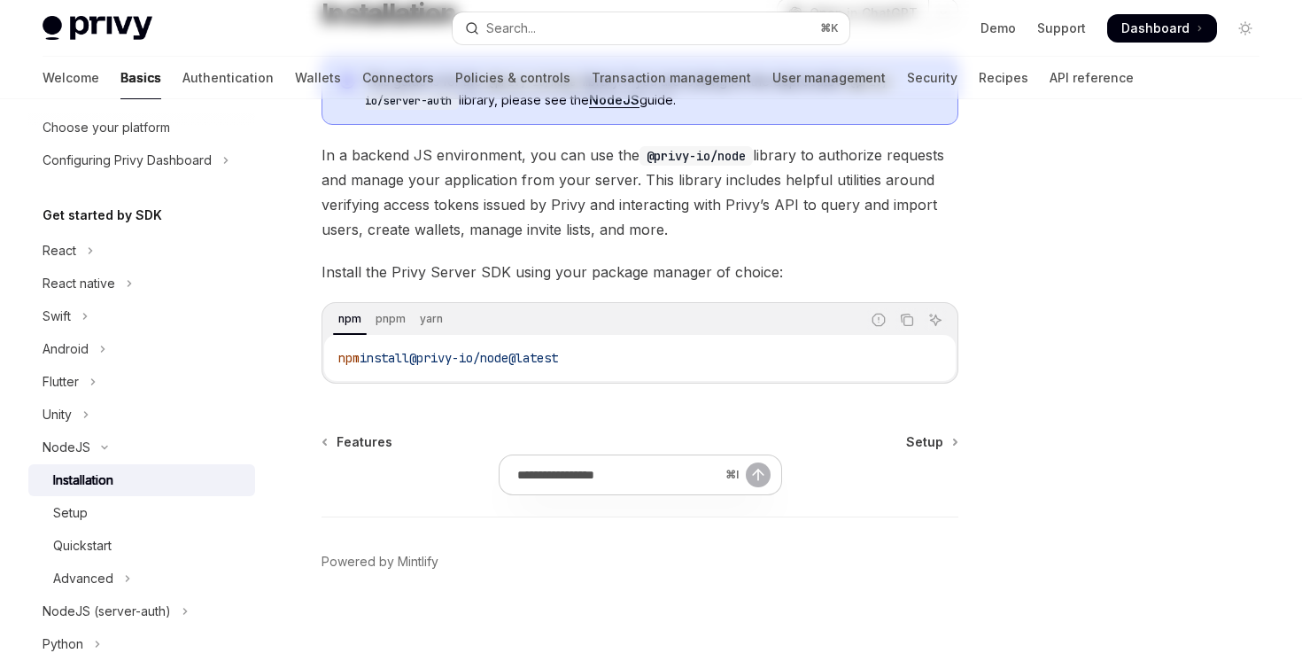
scroll to position [174, 0]
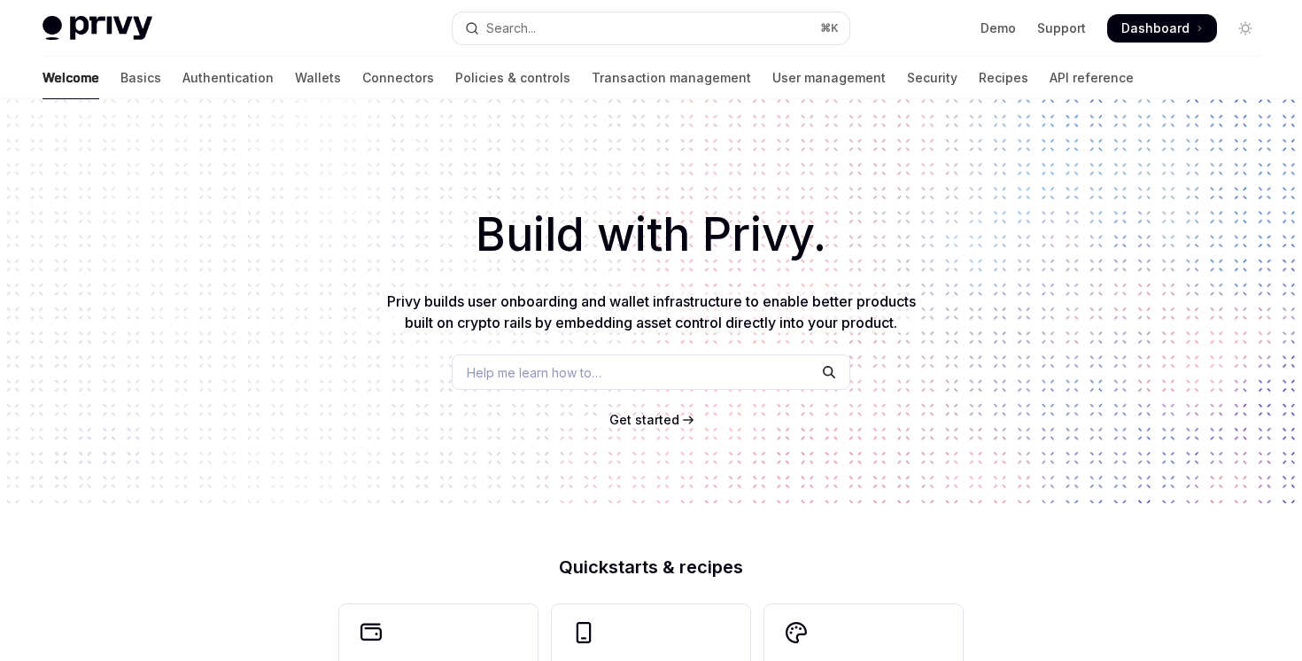
click at [38, 58] on div "Welcome Basics Authentication Wallets Connectors Policies & controls Transactio…" at bounding box center [651, 78] width 1302 height 43
click at [120, 69] on link "Basics" at bounding box center [140, 78] width 41 height 43
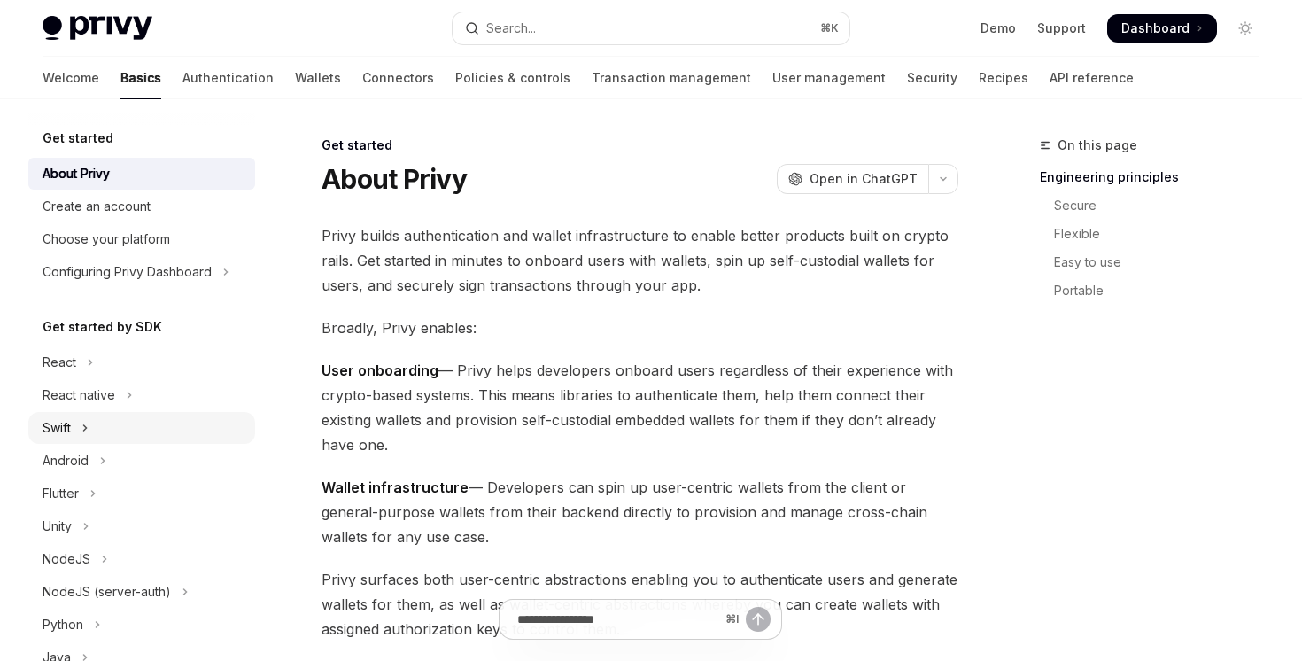
scroll to position [360, 0]
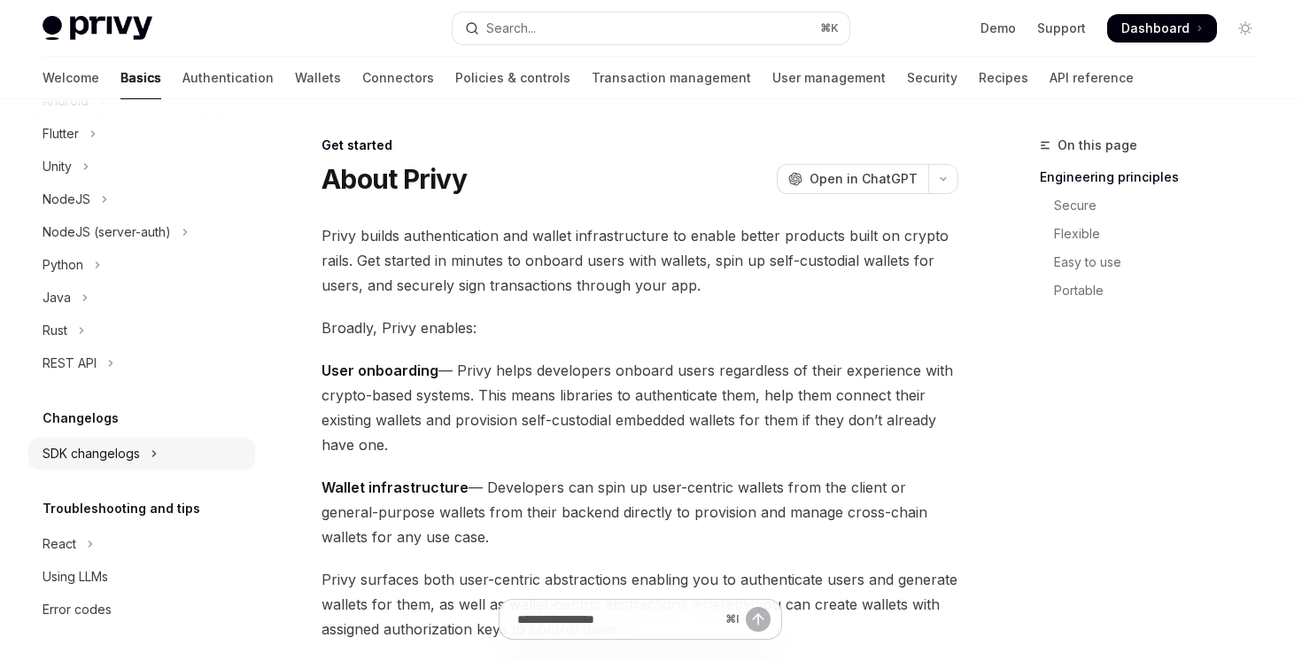
click at [120, 453] on div "SDK changelogs" at bounding box center [91, 453] width 97 height 21
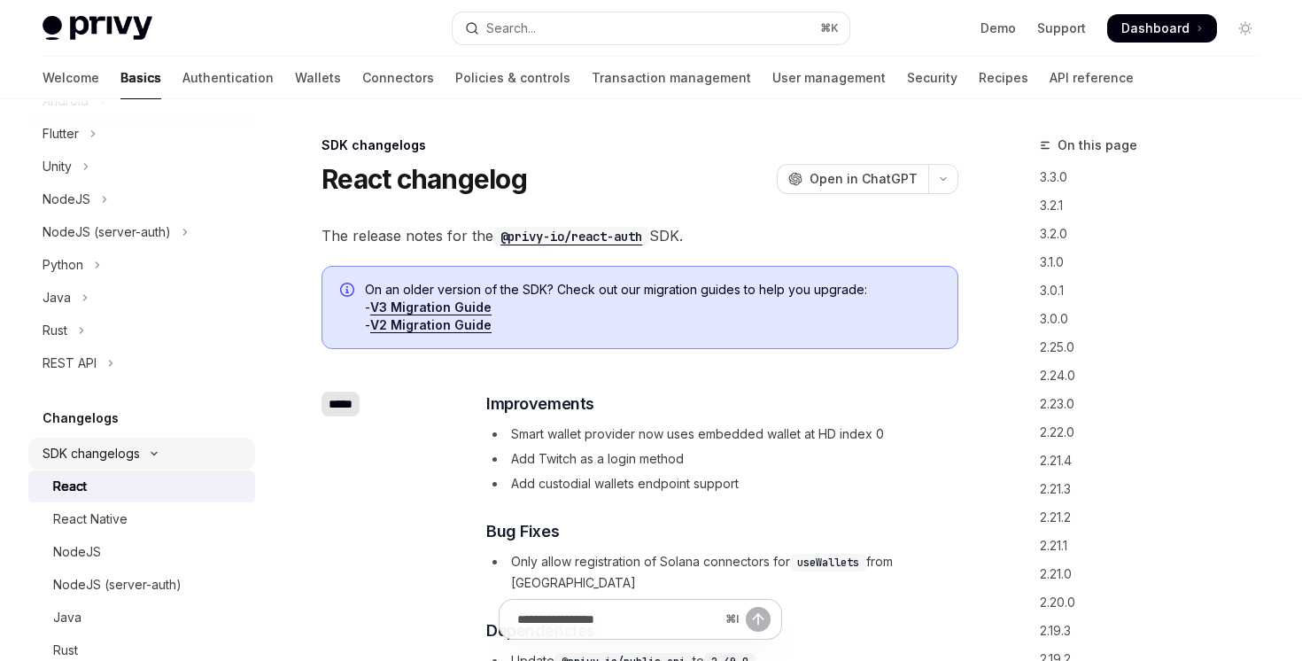
type textarea "*"
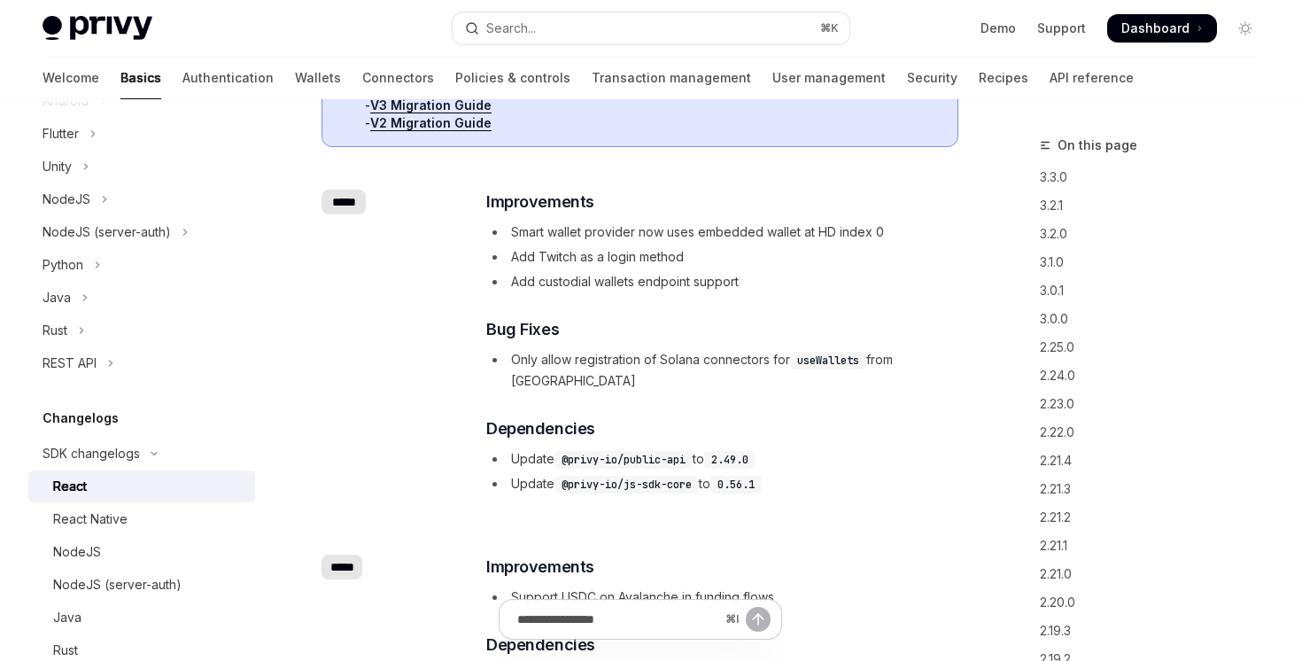
scroll to position [201, 0]
